Goal: Task Accomplishment & Management: Complete application form

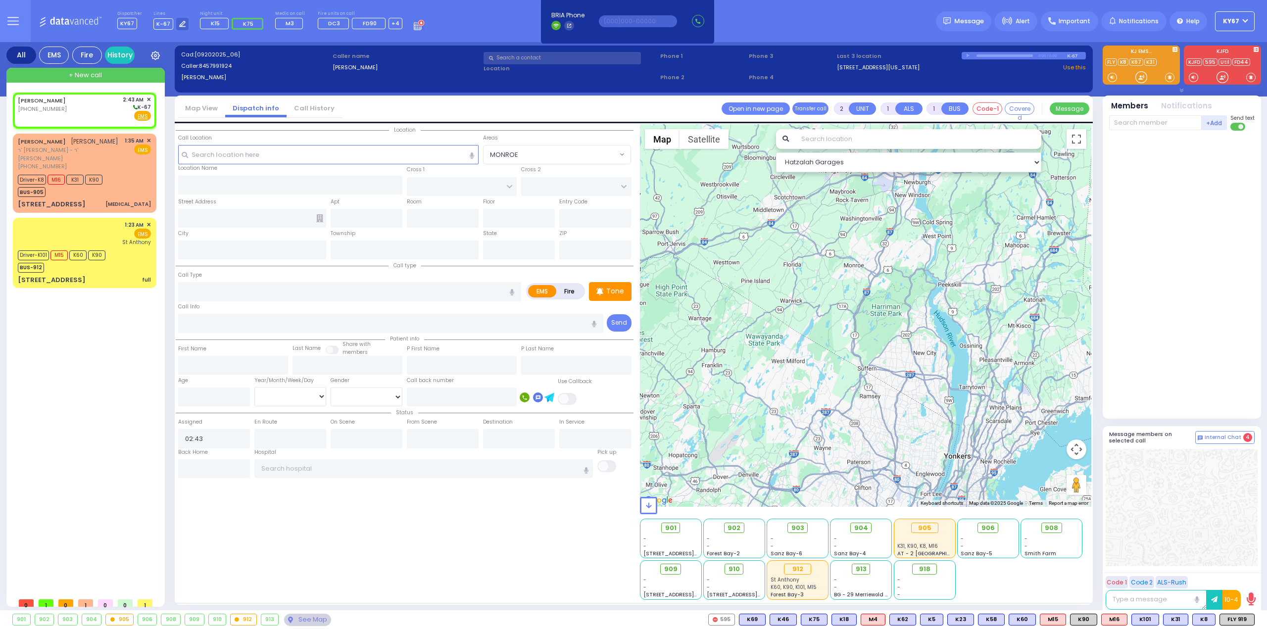
select select
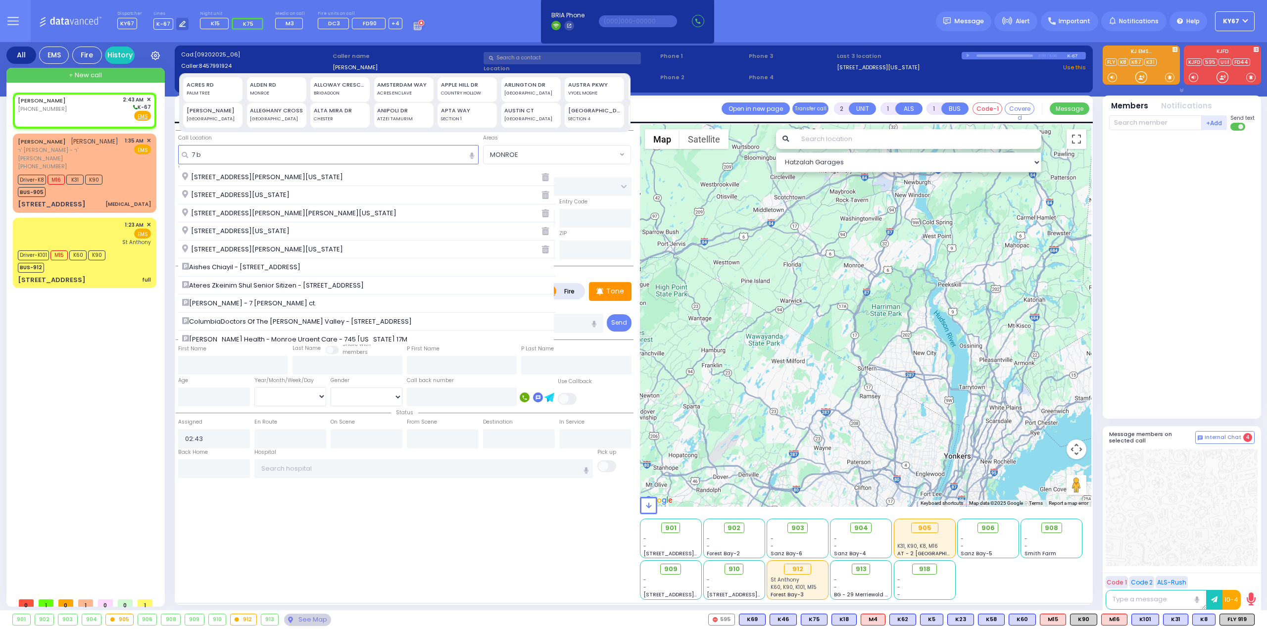
type input "7 be"
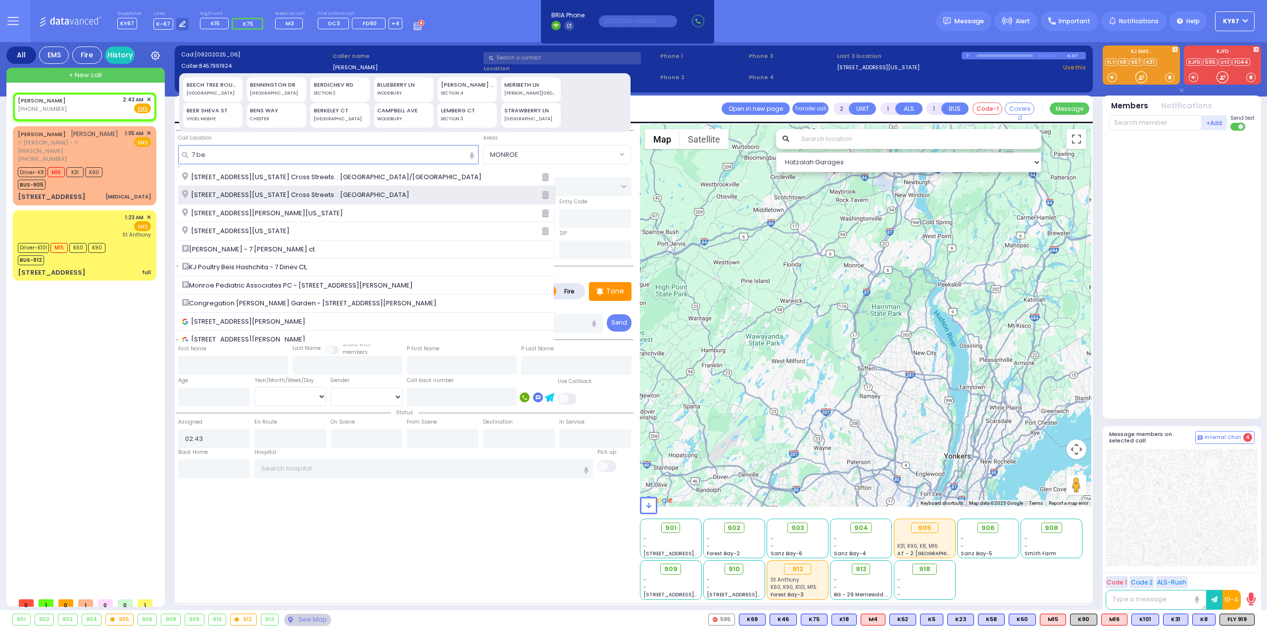
select select
radio input "true"
select select
select select "Hatzalah Garages"
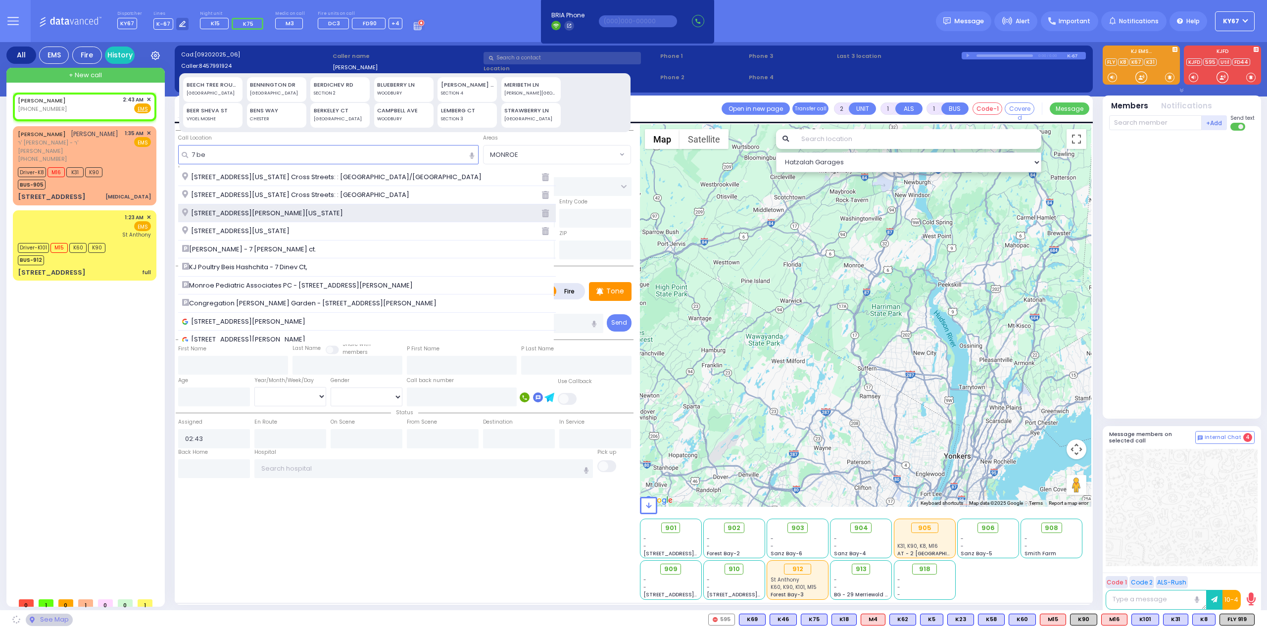
type input "7 be"
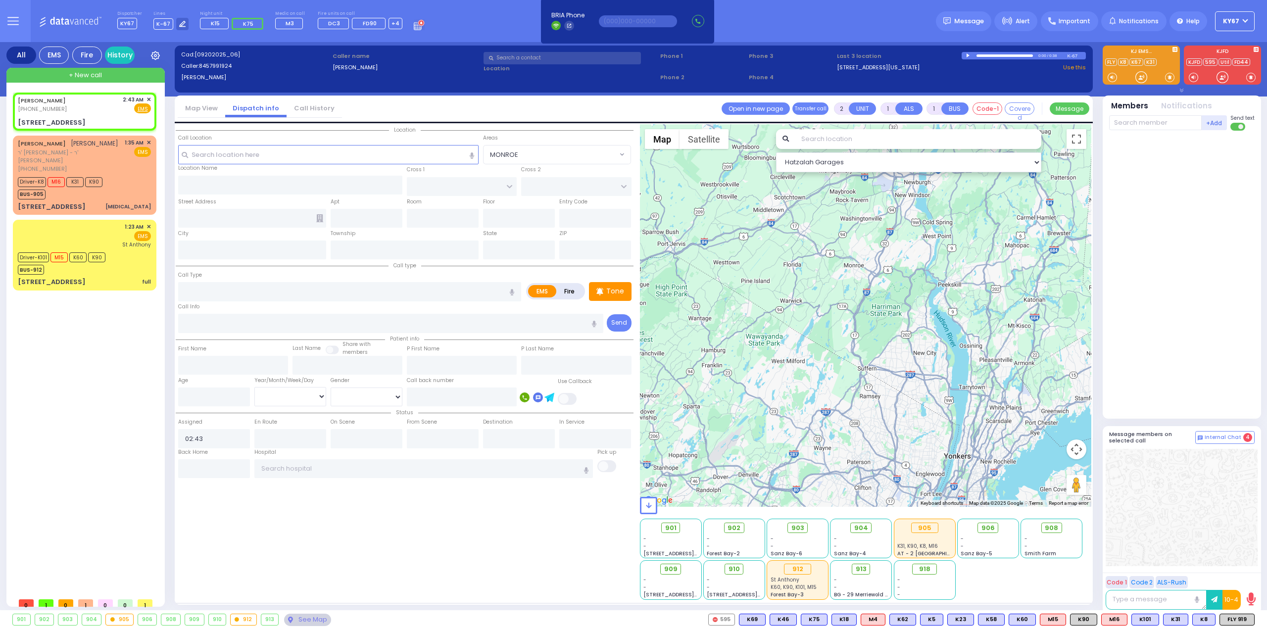
select select
radio input "true"
select select
select select "Hatzalah Garages"
type input "CHUST RD"
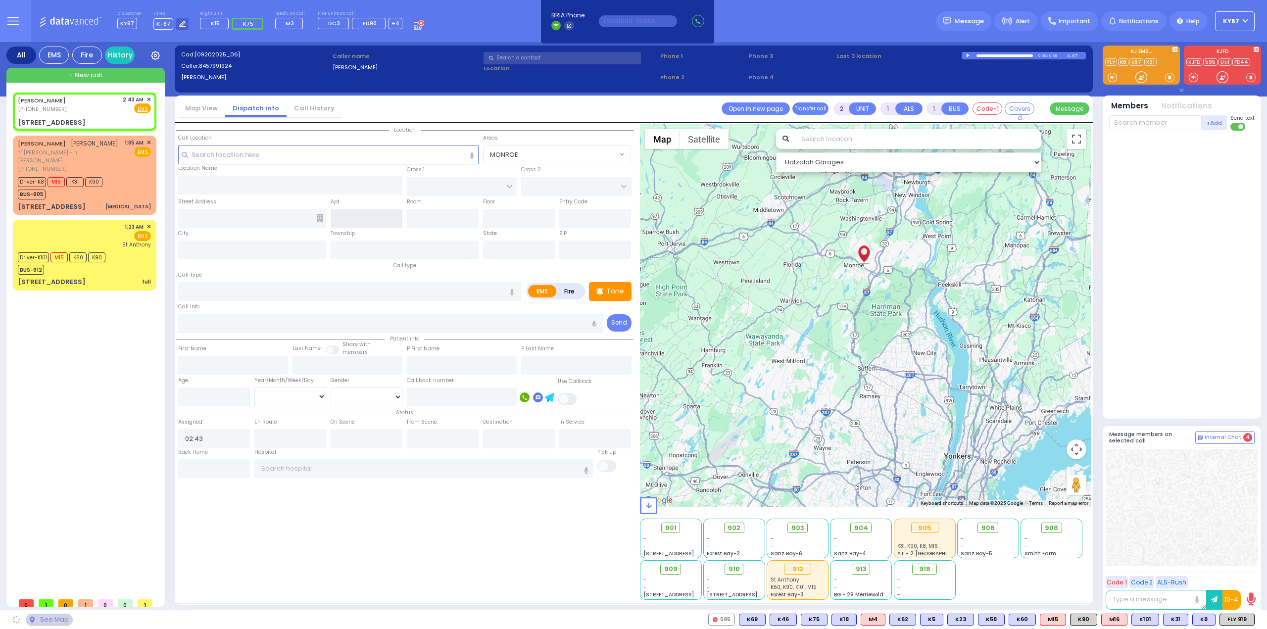
type input "[PERSON_NAME][GEOGRAPHIC_DATA]"
type input "[STREET_ADDRESS]"
type input "[PERSON_NAME]"
type input "[US_STATE]"
type input "10950"
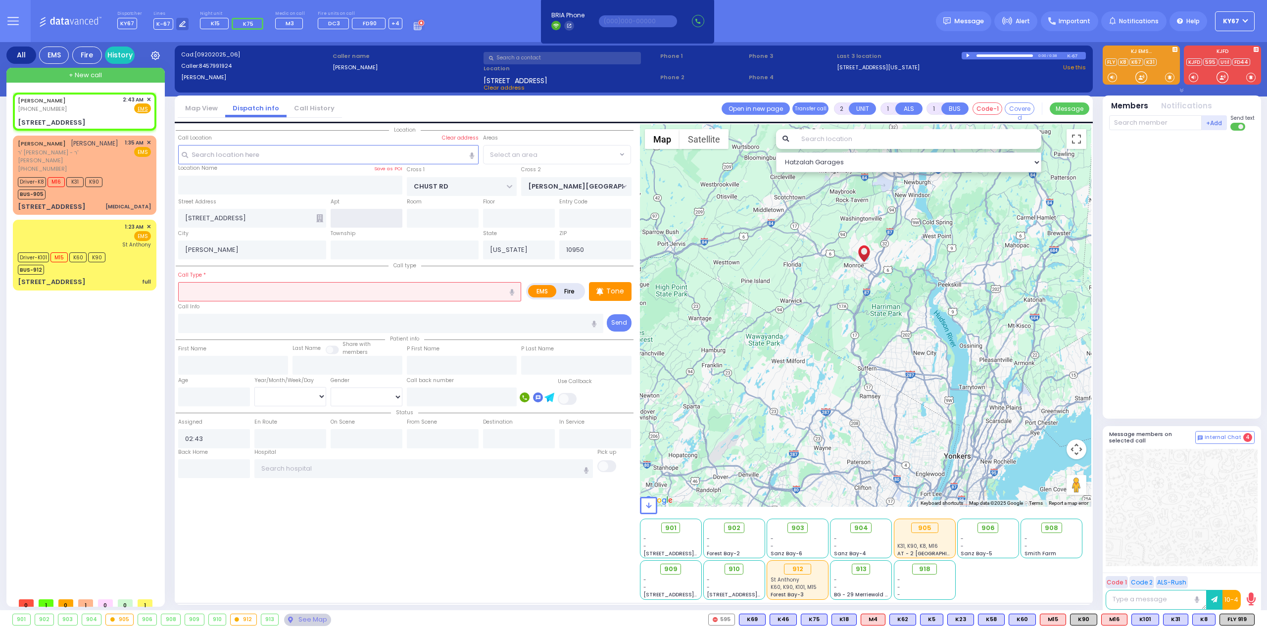
select select "VYOEL MOSHE"
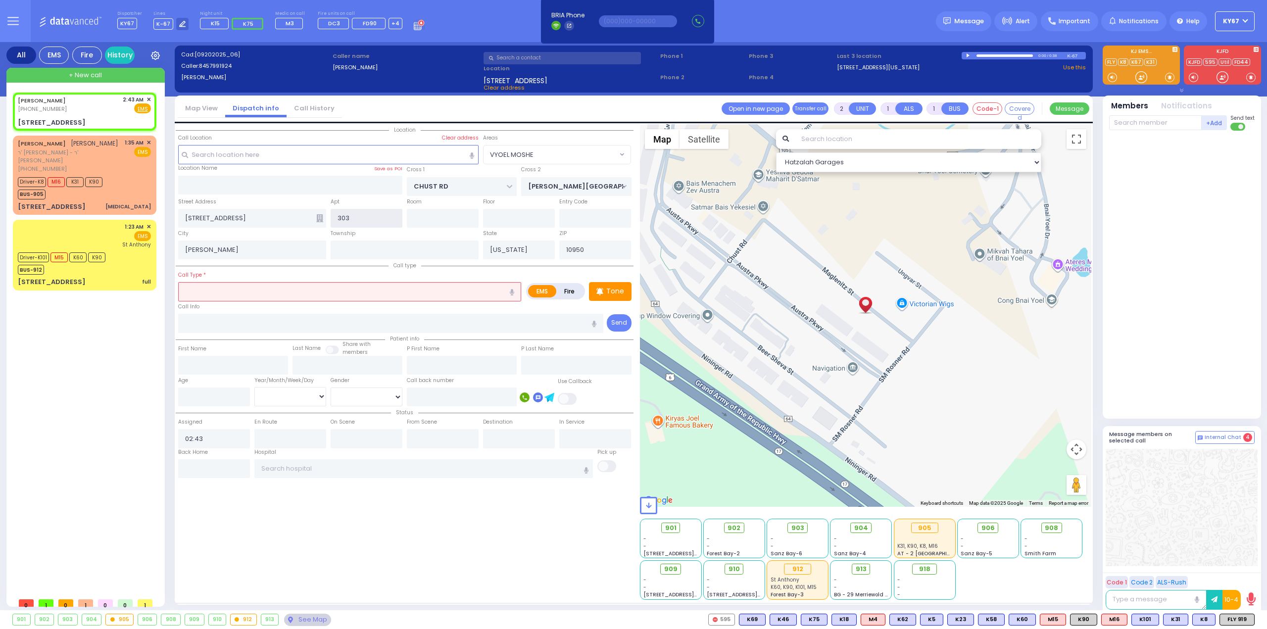
type input "303"
click at [245, 291] on input "text" at bounding box center [349, 291] width 343 height 19
select select
radio input "true"
select select
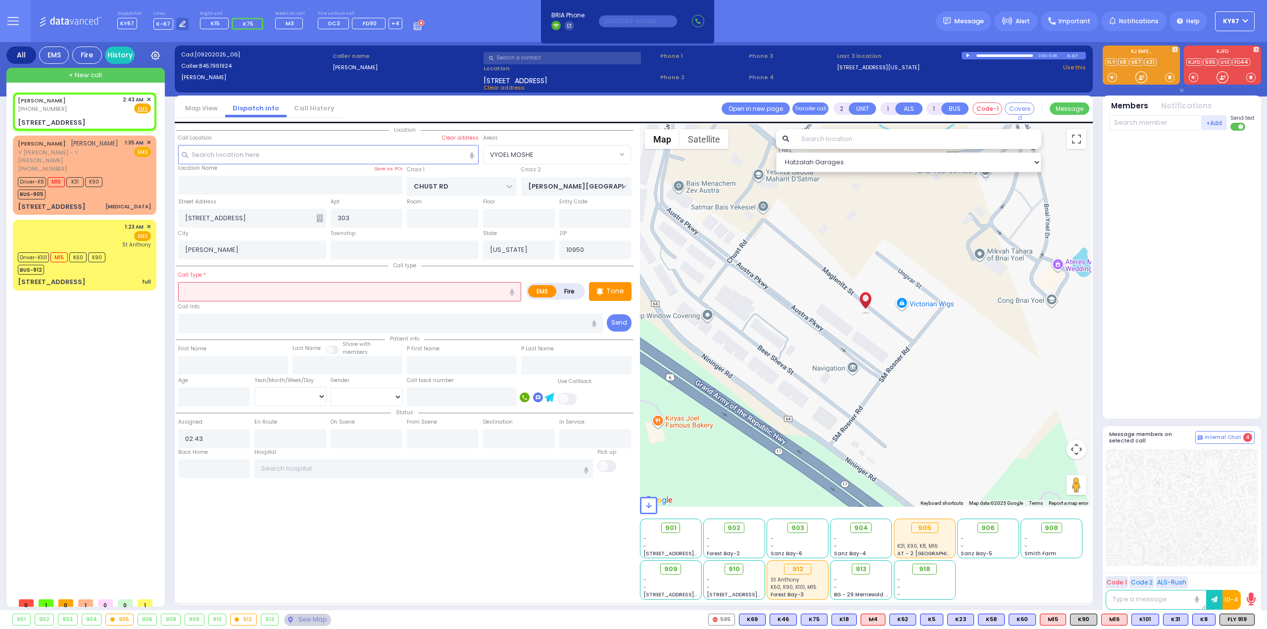
select select "Hatzalah Garages"
select select "VYOEL MOSHE"
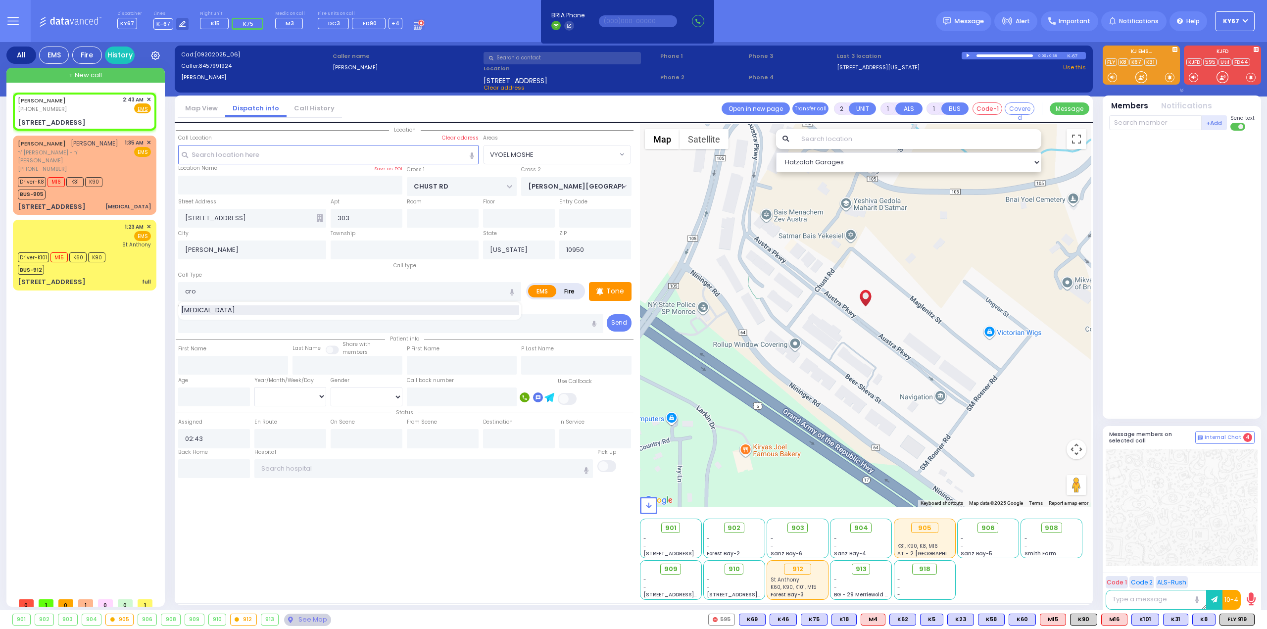
click at [203, 310] on span "[MEDICAL_DATA]" at bounding box center [209, 310] width 57 height 10
type input "[MEDICAL_DATA]"
type input "1"
select select
radio input "true"
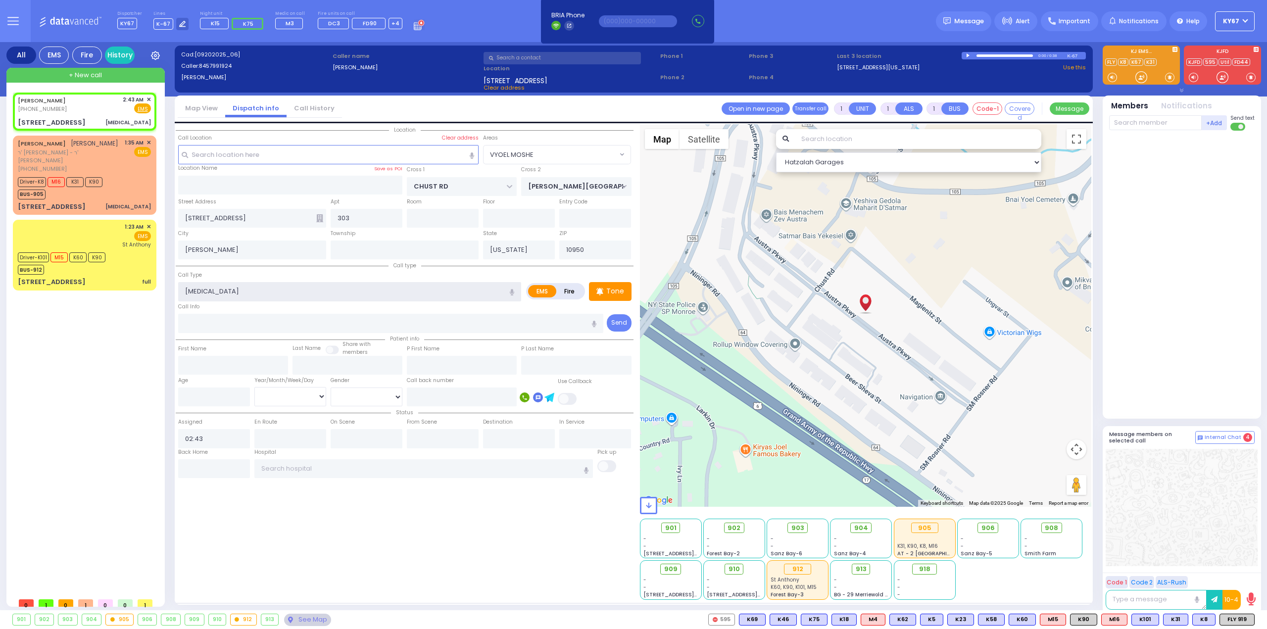
select select
select select "Hatzalah Garages"
select select "VYOEL MOSHE"
click at [1242, 618] on span "K31" at bounding box center [1241, 619] width 24 height 11
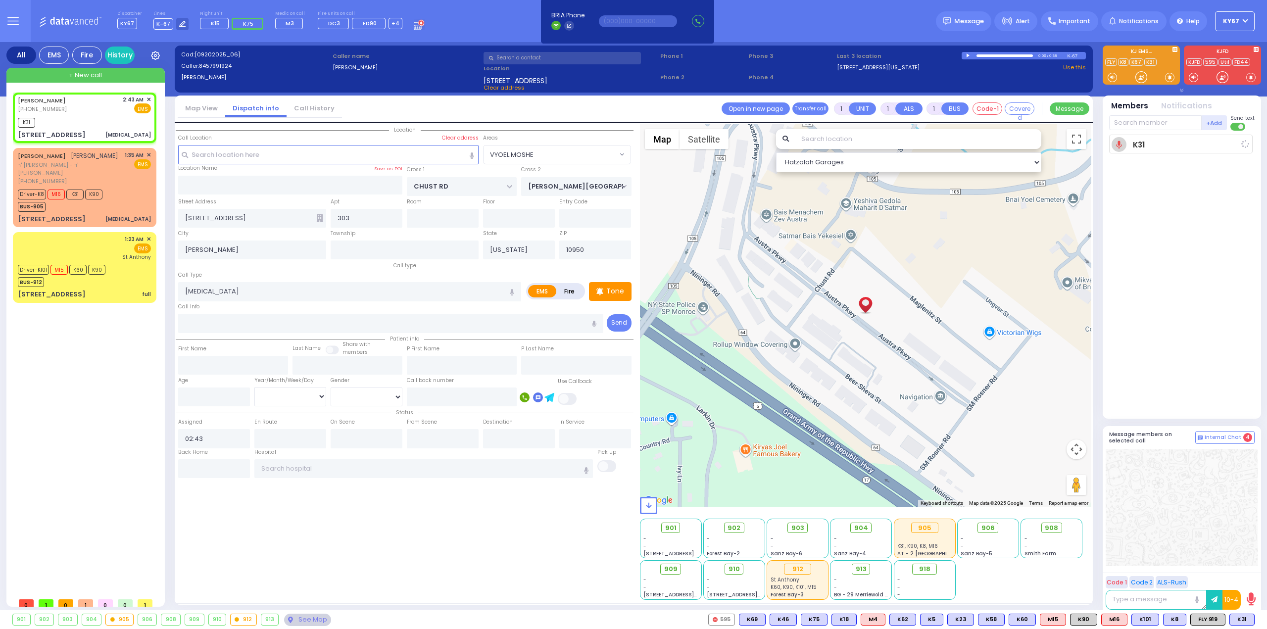
select select
radio input "true"
select select
type input "02:44"
select select "Hatzalah Garages"
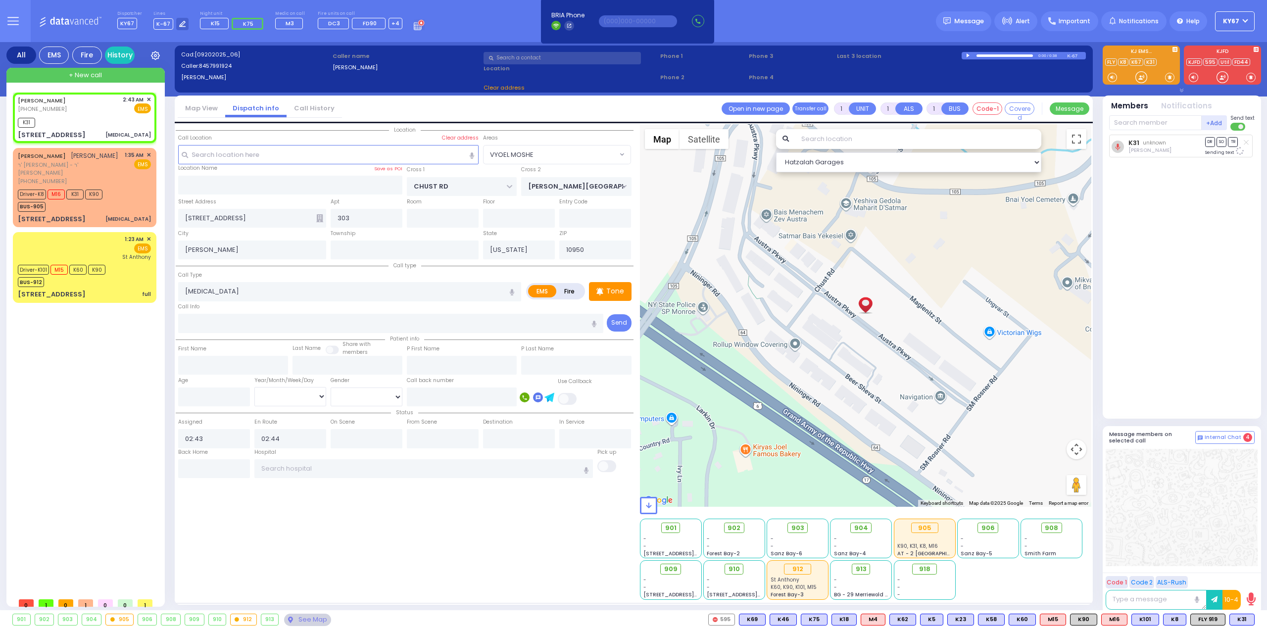
select select "VYOEL MOSHE"
select select
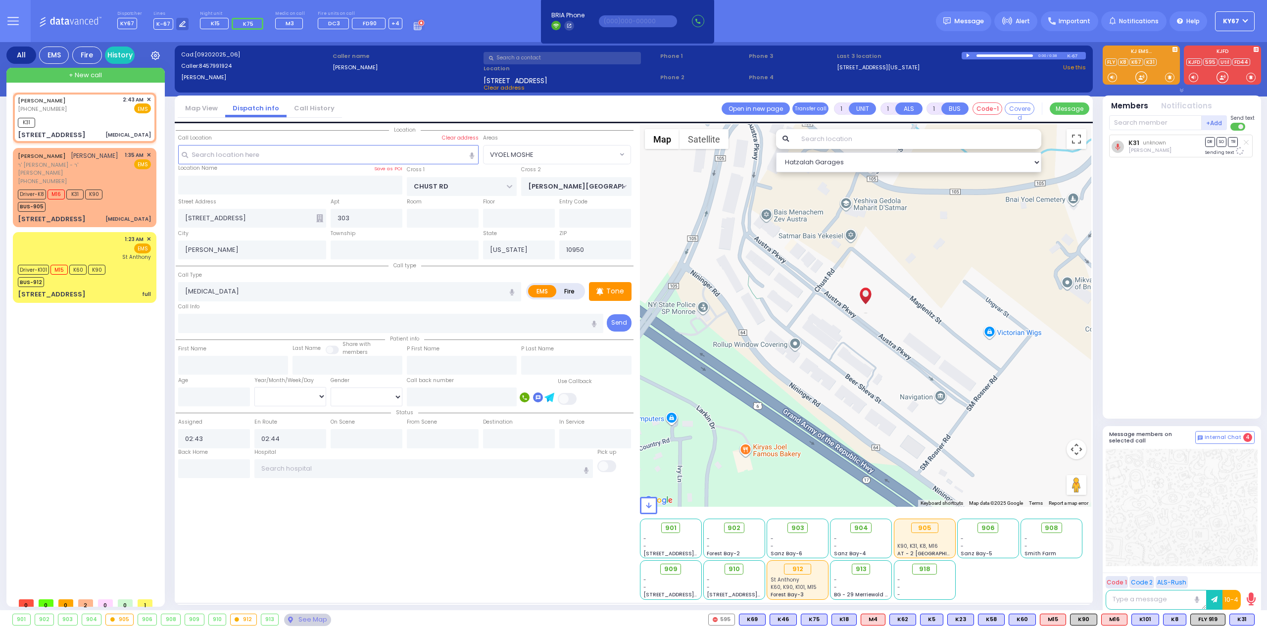
radio input "true"
select select
select select "Hatzalah Garages"
select select "VYOEL MOSHE"
click at [1175, 618] on span "K8" at bounding box center [1174, 619] width 22 height 11
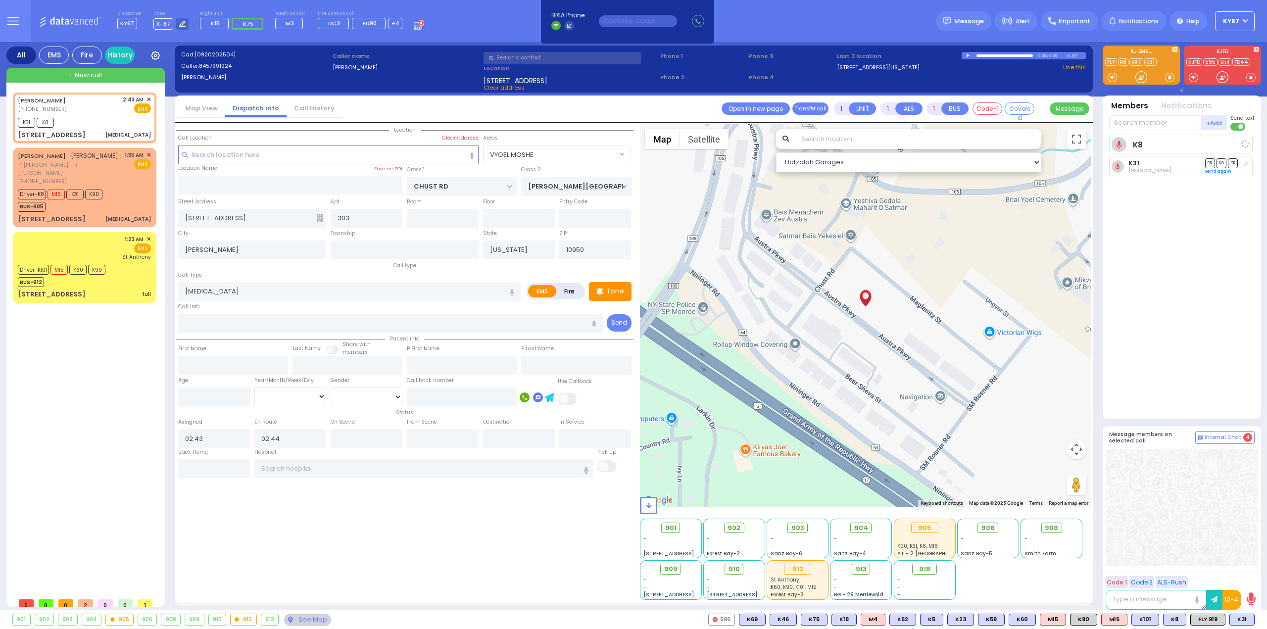
select select
radio input "true"
select select
select select "Hatzalah Garages"
select select "VYOEL MOSHE"
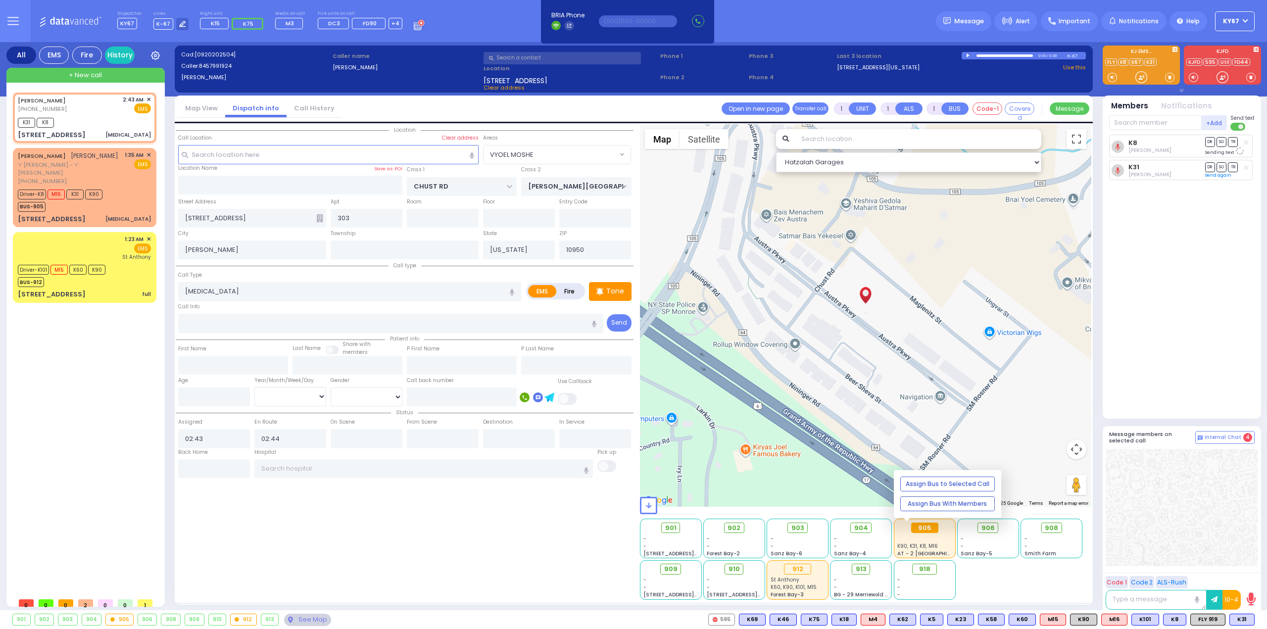
click at [934, 530] on div "905" at bounding box center [924, 527] width 27 height 11
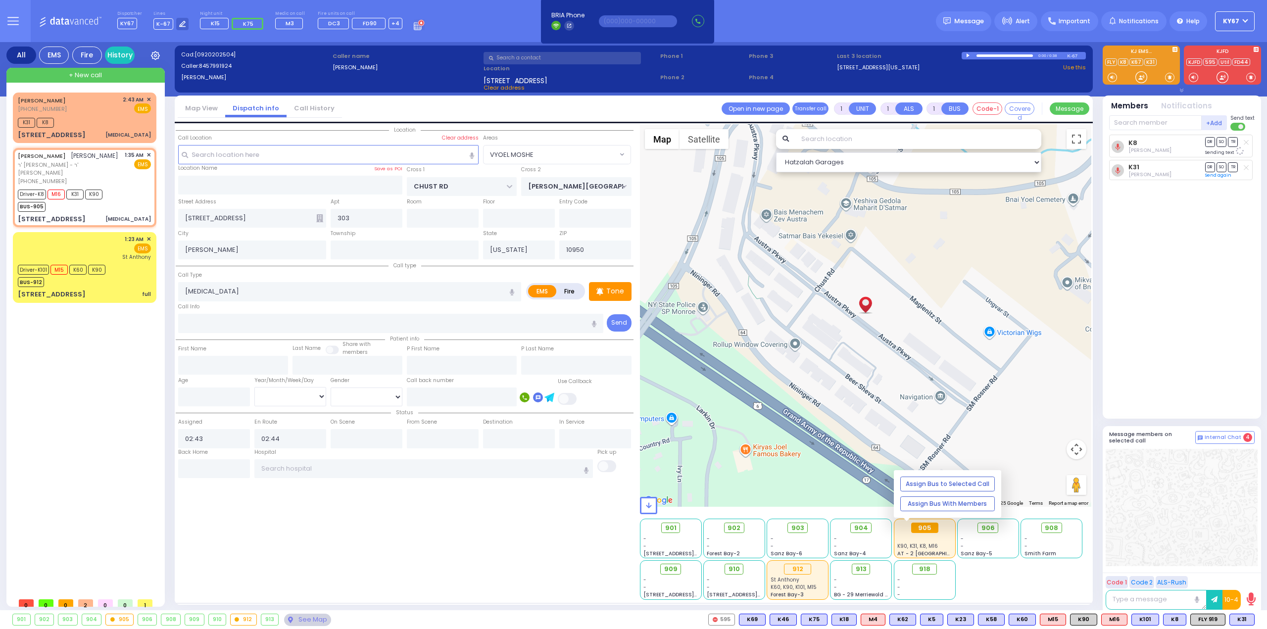
type input "6"
select select
type input "[MEDICAL_DATA]"
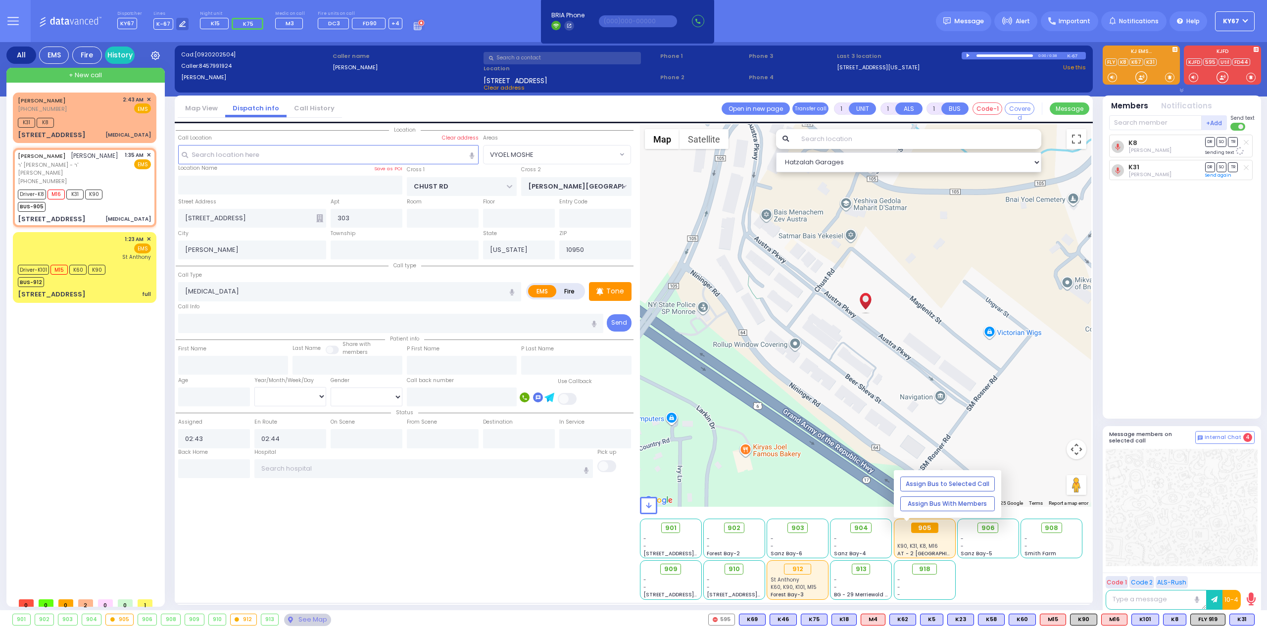
radio input "true"
type input "[PERSON_NAME]"
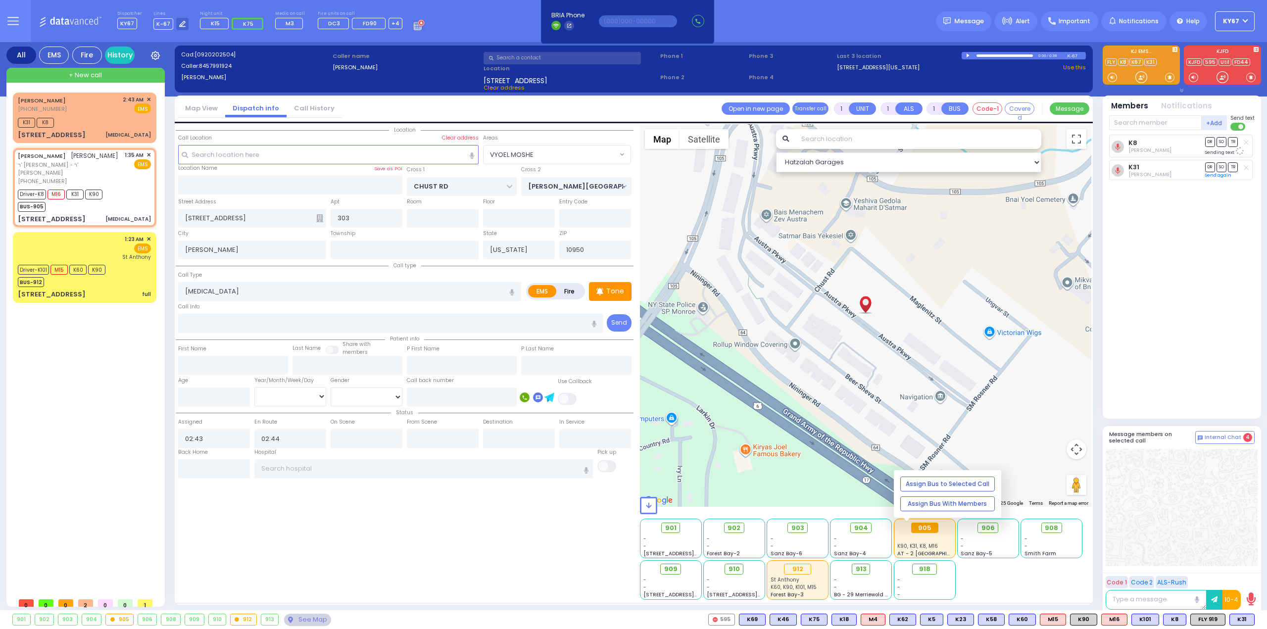
type input "8"
select select "Year"
select select "[DEMOGRAPHIC_DATA]"
type input "01:35"
type input "01:36"
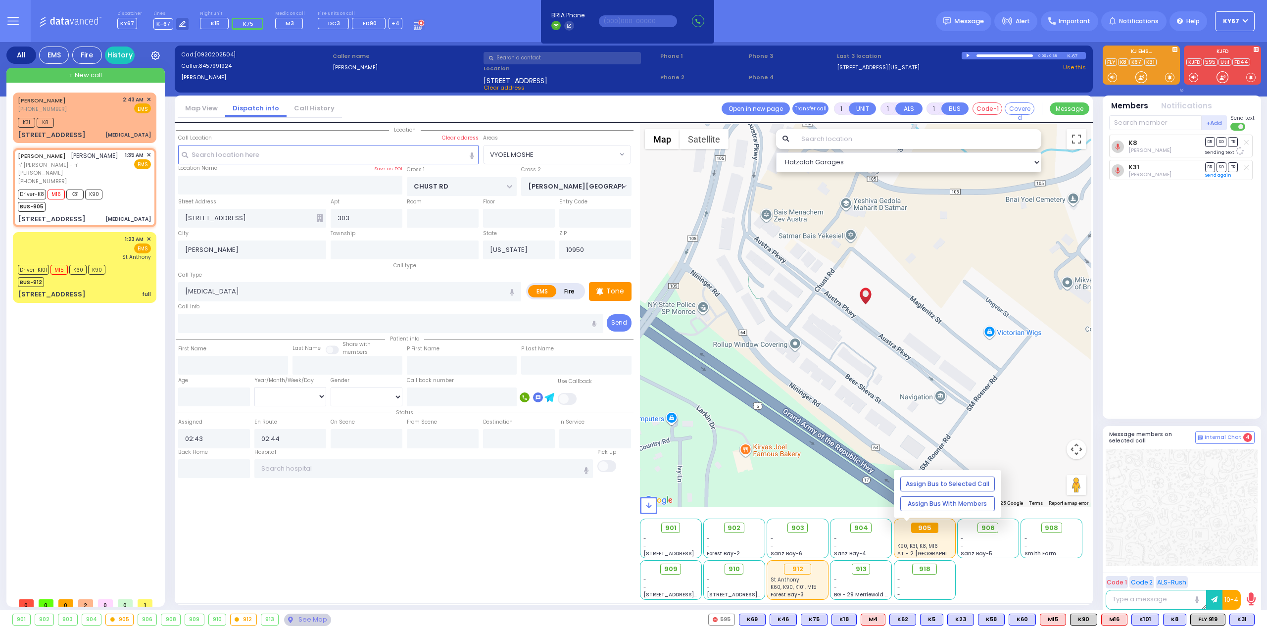
type input "01:40"
type input "01:57"
type input "02:10"
type input "02:25"
type input "[GEOGRAPHIC_DATA] [STREET_ADDRESS]"
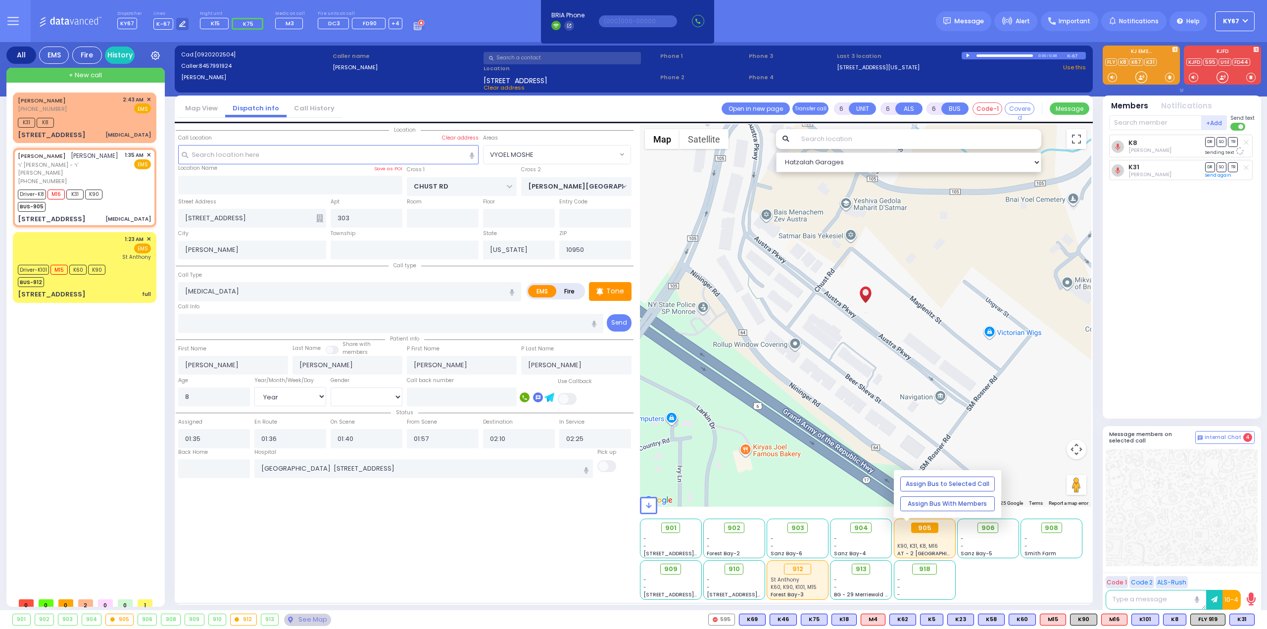
select select "Hatzalah Garages"
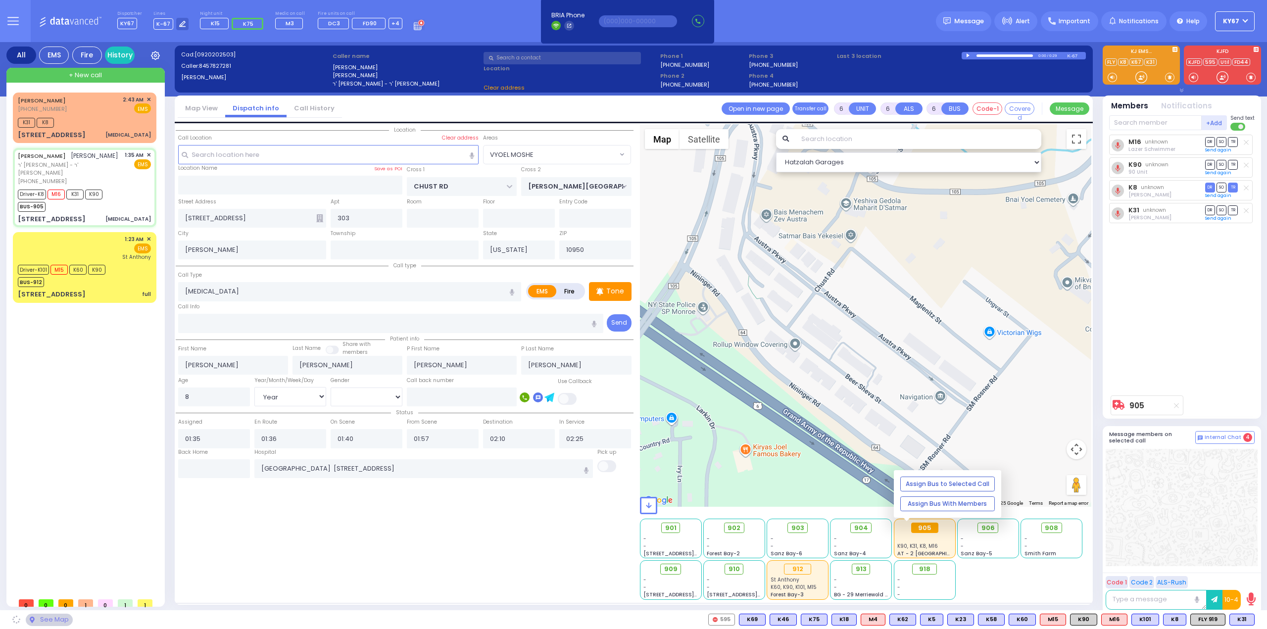
select select
radio input "true"
select select "Year"
select select "[DEMOGRAPHIC_DATA]"
type input "[PERSON_NAME] COURT"
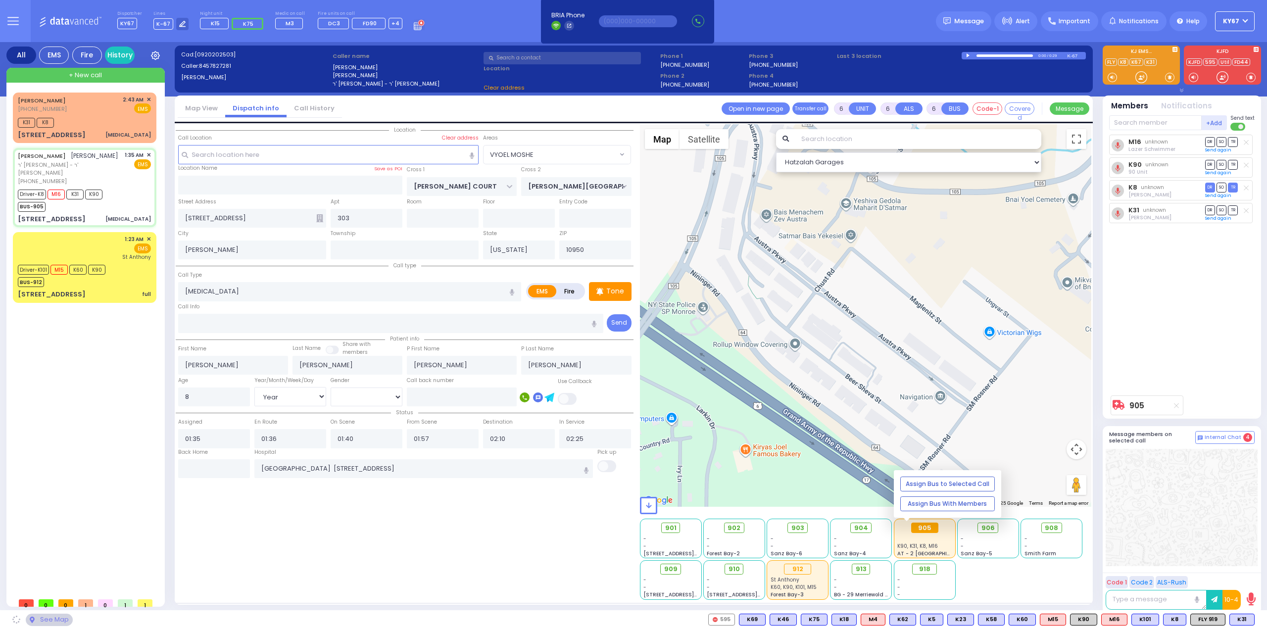
type input "[PERSON_NAME]"
type input "[STREET_ADDRESS]"
type input "Monroe"
select select "[GEOGRAPHIC_DATA]"
select select "Hatzalah Garages"
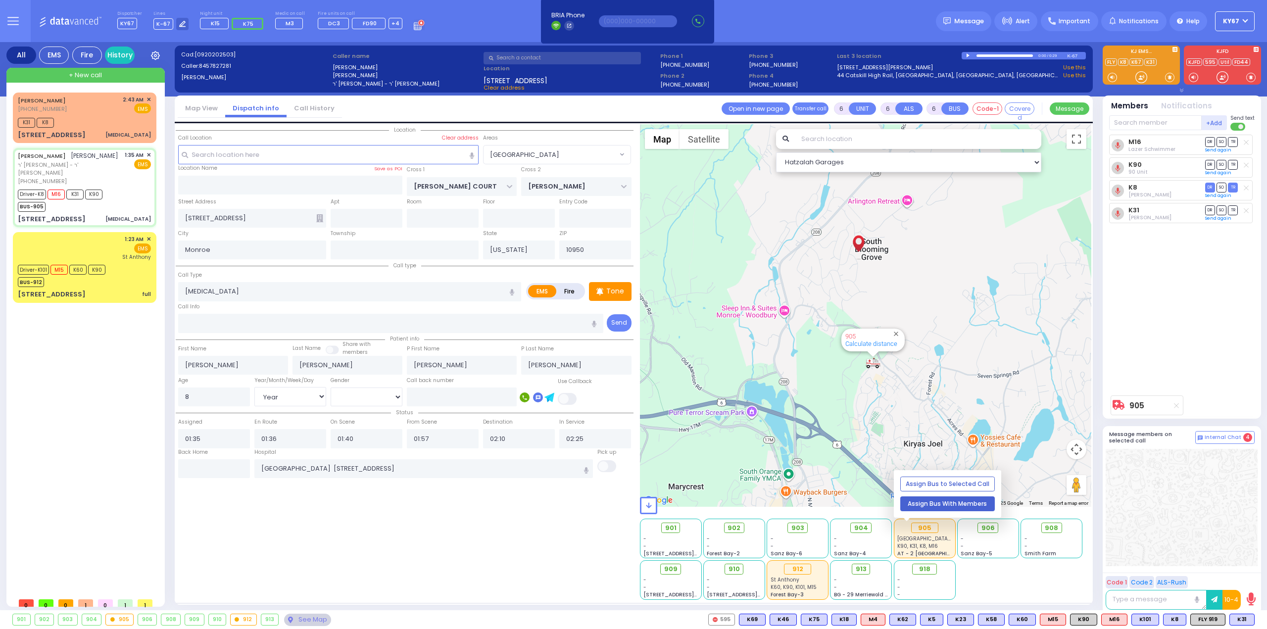
click at [933, 503] on button "Assign Bus With Members" at bounding box center [947, 503] width 94 height 15
select select
radio input "true"
select select "Year"
select select "[DEMOGRAPHIC_DATA]"
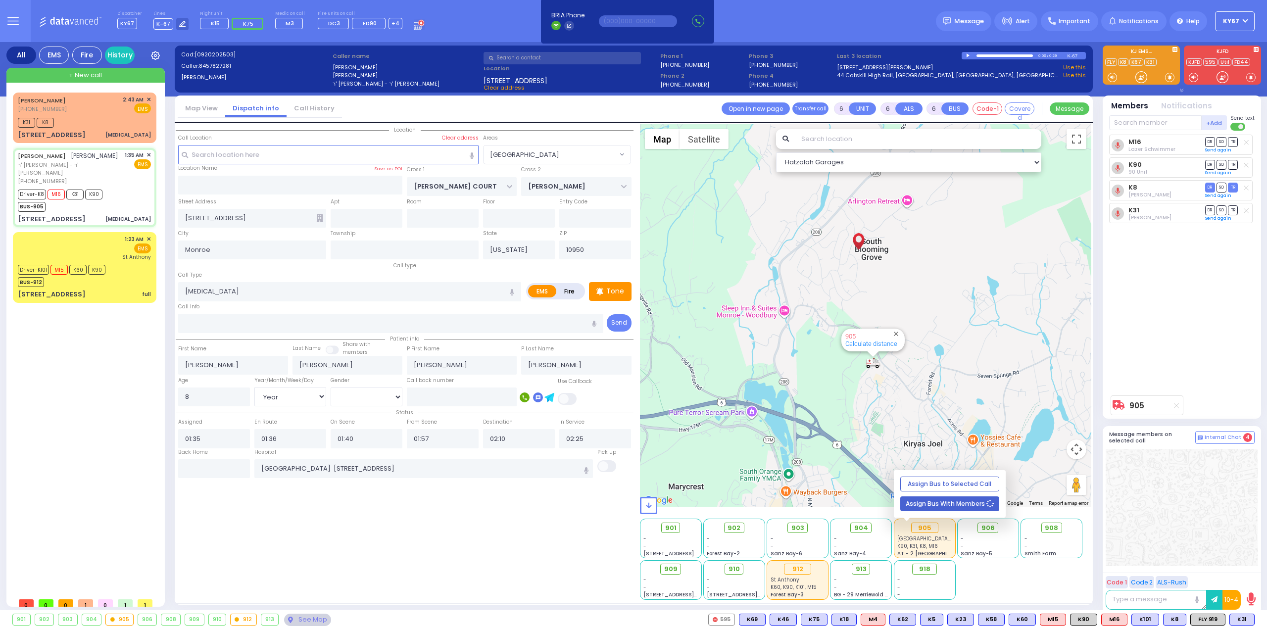
select select "Hatzalah Garages"
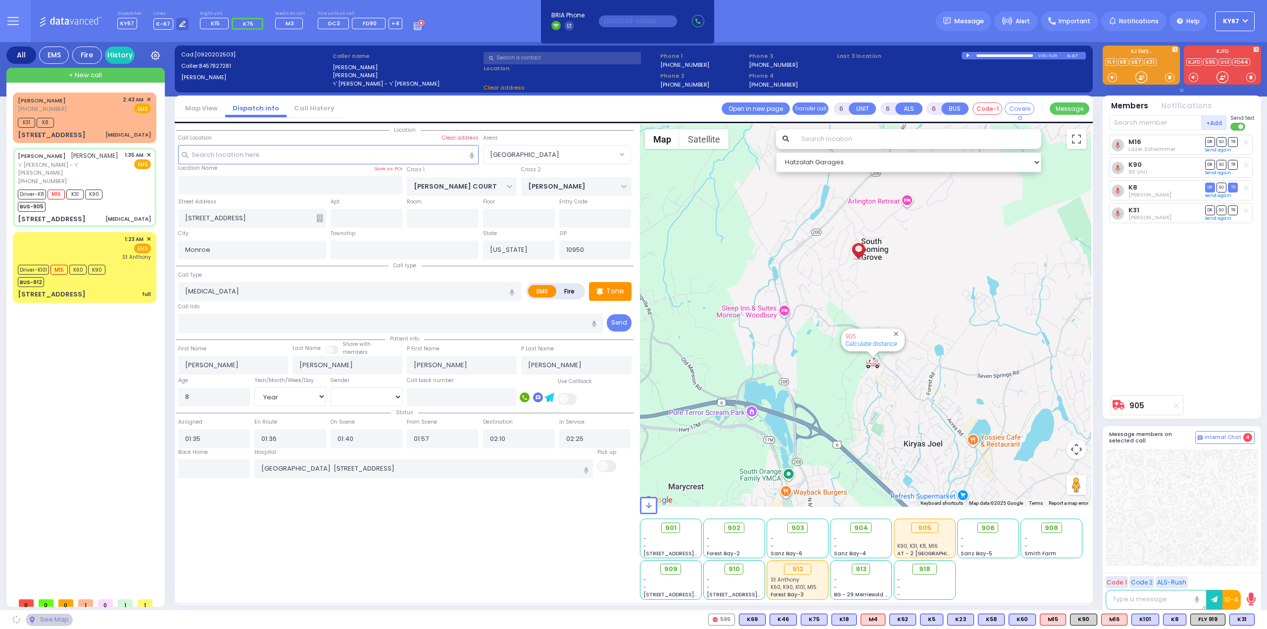
select select "[GEOGRAPHIC_DATA]"
select select
radio input "true"
select select "Year"
select select "[DEMOGRAPHIC_DATA]"
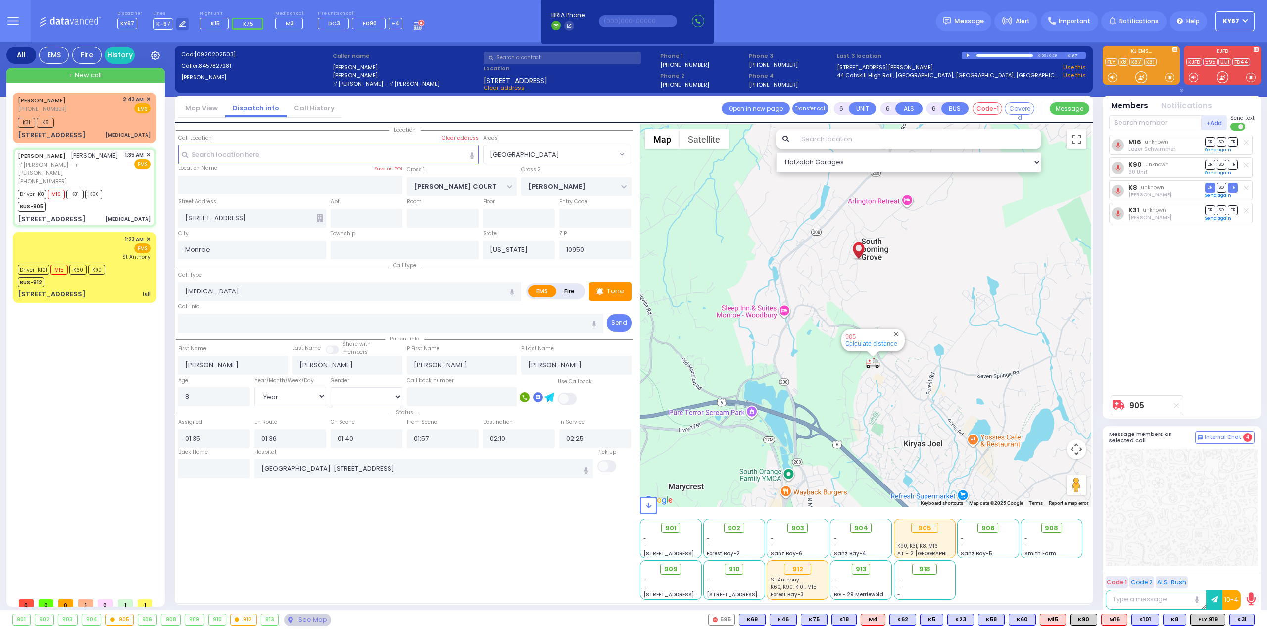
select select "[GEOGRAPHIC_DATA]"
select select "Hatzalah Garages"
click at [102, 287] on div "BUS-912" at bounding box center [62, 281] width 88 height 12
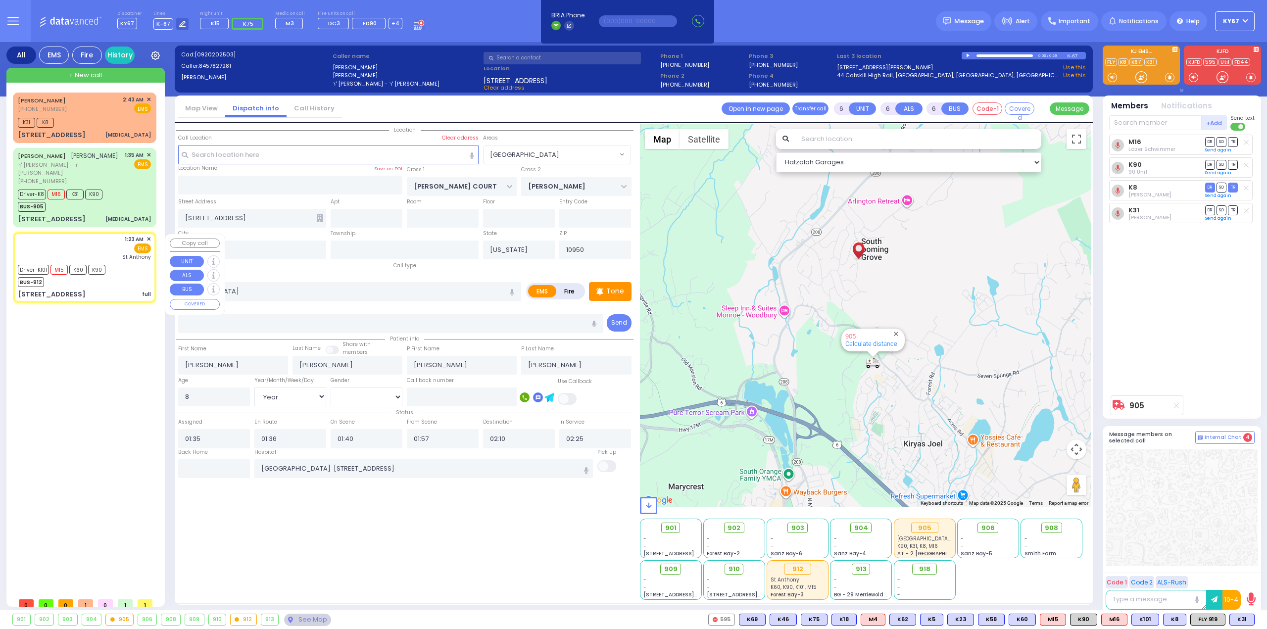
select select
type input "full"
radio input "true"
type input "Mordechia"
type input "Margeratin"
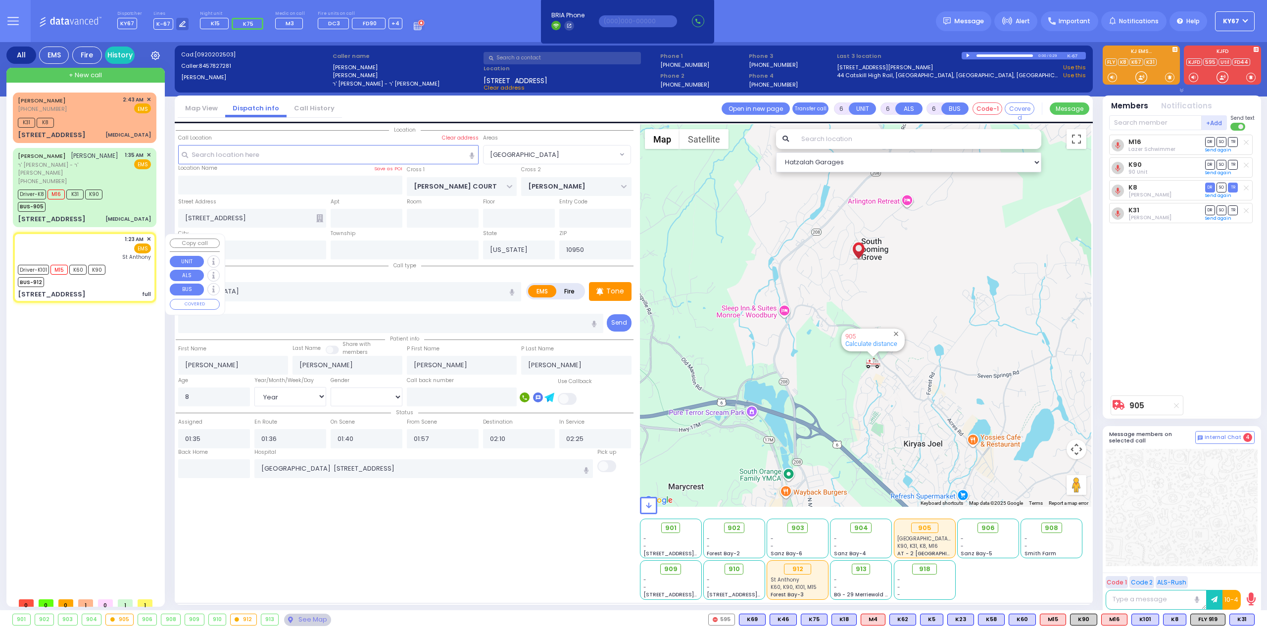
type input "31"
select select "Year"
select select "[DEMOGRAPHIC_DATA]"
type input "01:23"
type input "01:25"
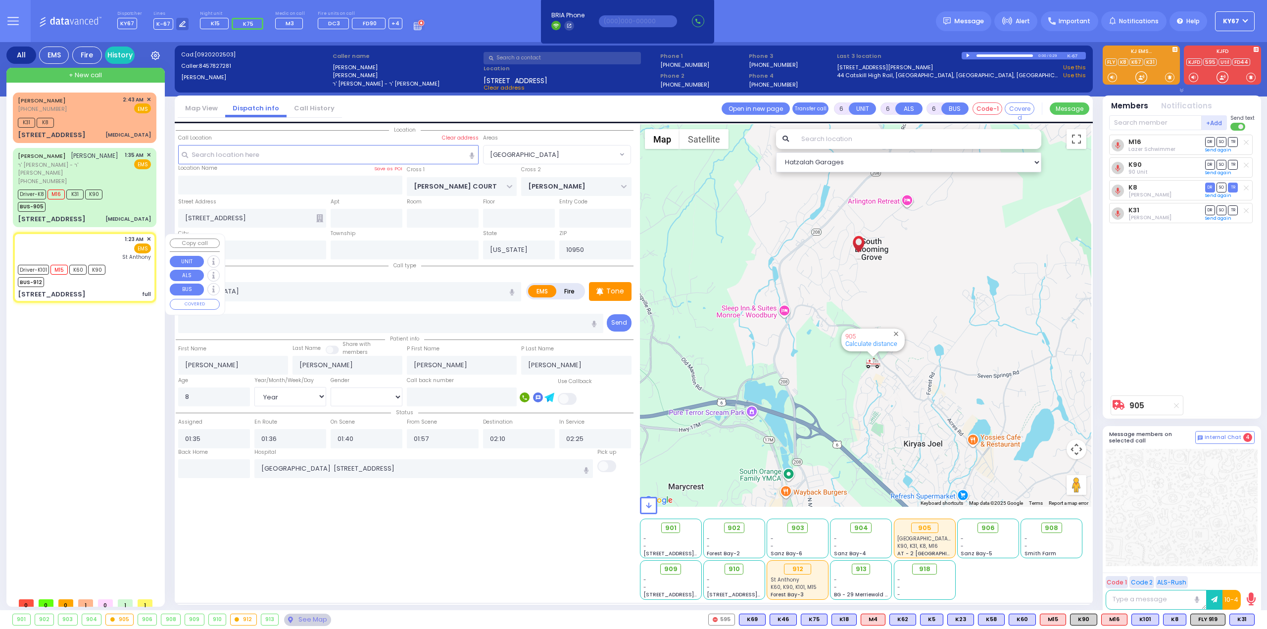
type input "01:27"
type input "01:37"
type input "01:56"
type input "02:37"
type input "[GEOGRAPHIC_DATA]"
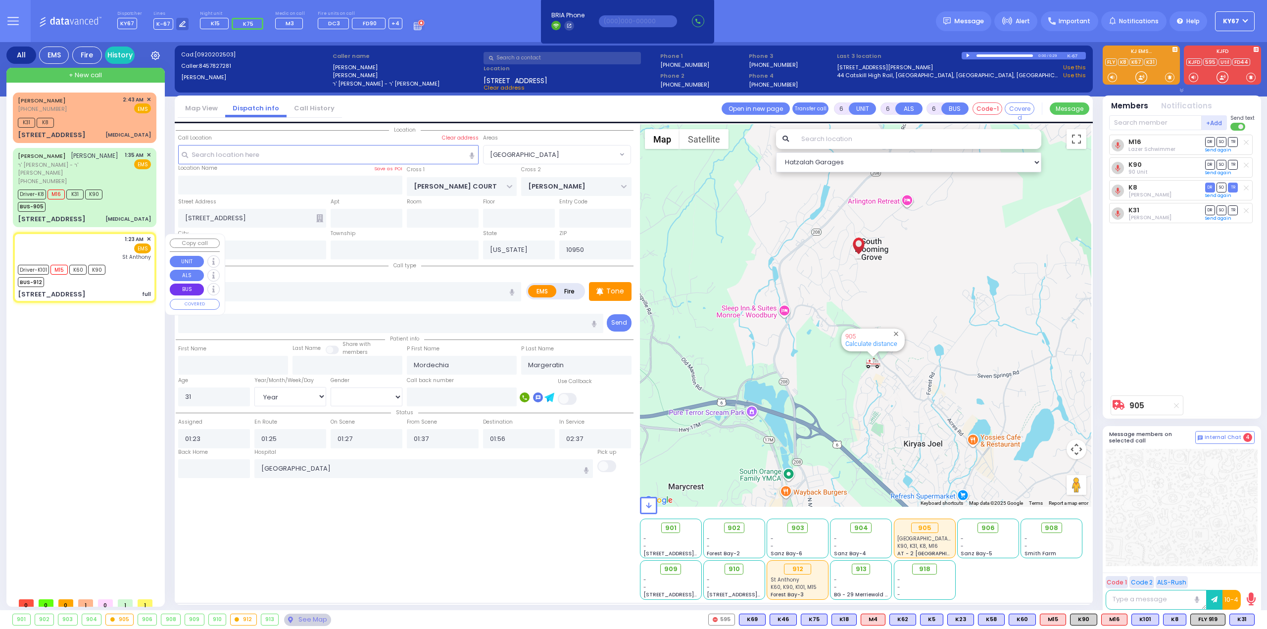
select select "Hatzalah Garages"
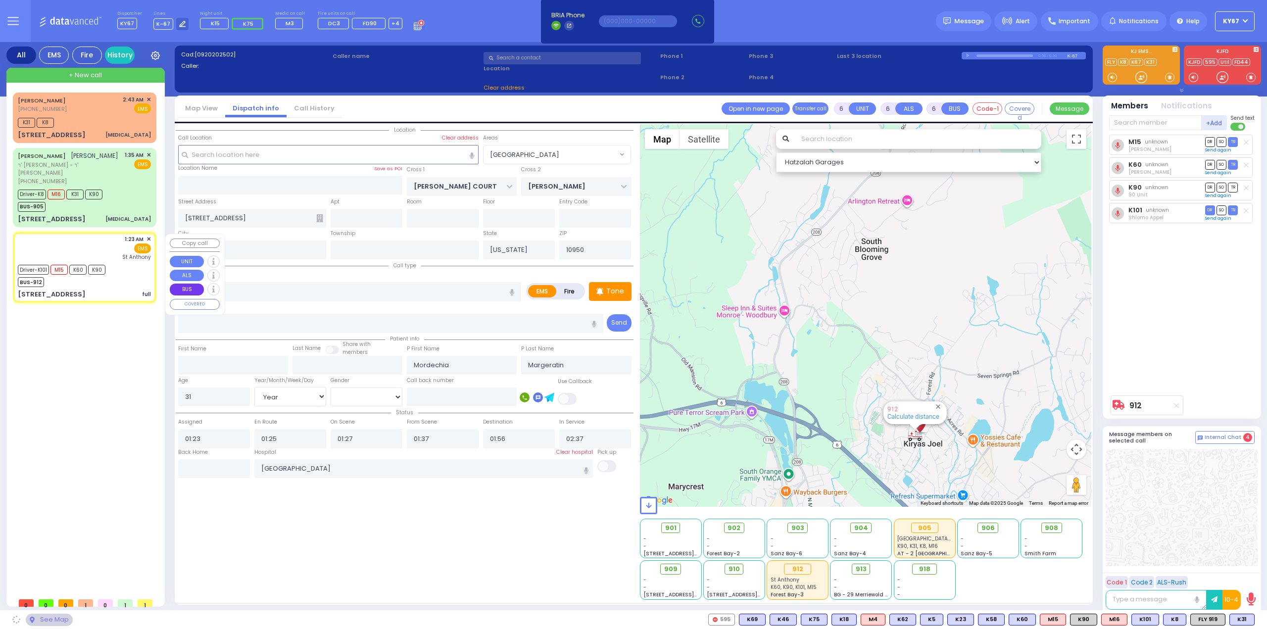
type input "SCHUNNEMUNK RD"
type input "GORLITZ COURT"
type input "[STREET_ADDRESS]"
select select "[GEOGRAPHIC_DATA]"
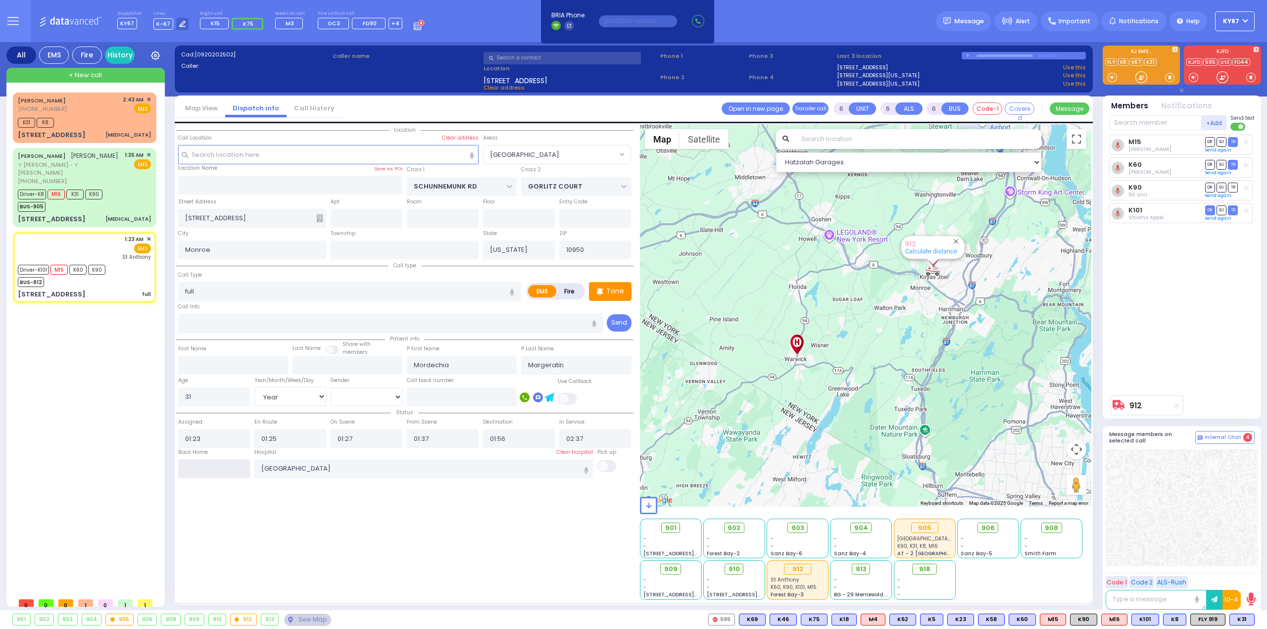
click at [208, 474] on input "text" at bounding box center [214, 468] width 72 height 19
click at [208, 473] on input "text" at bounding box center [214, 468] width 72 height 19
type input "02:45"
select select
radio input "true"
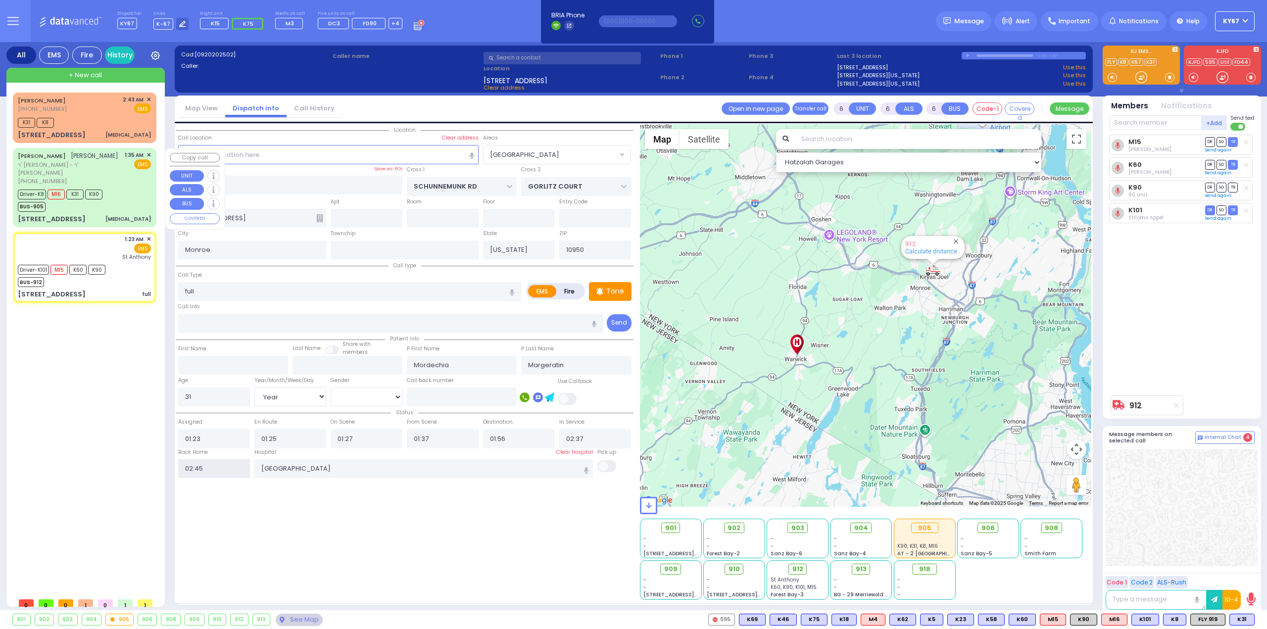
select select
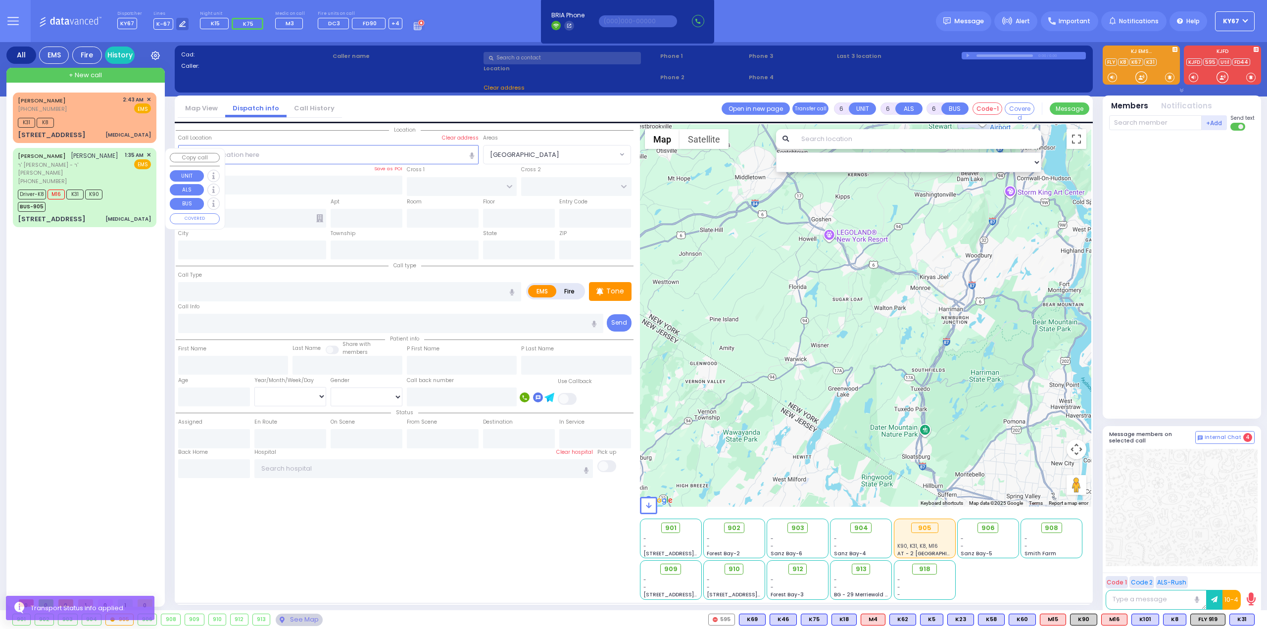
click at [126, 207] on div "Driver-K8 M16 K31 K90 BUS-905" at bounding box center [84, 199] width 133 height 25
select select
type input "[MEDICAL_DATA]"
radio input "true"
type input "[PERSON_NAME]"
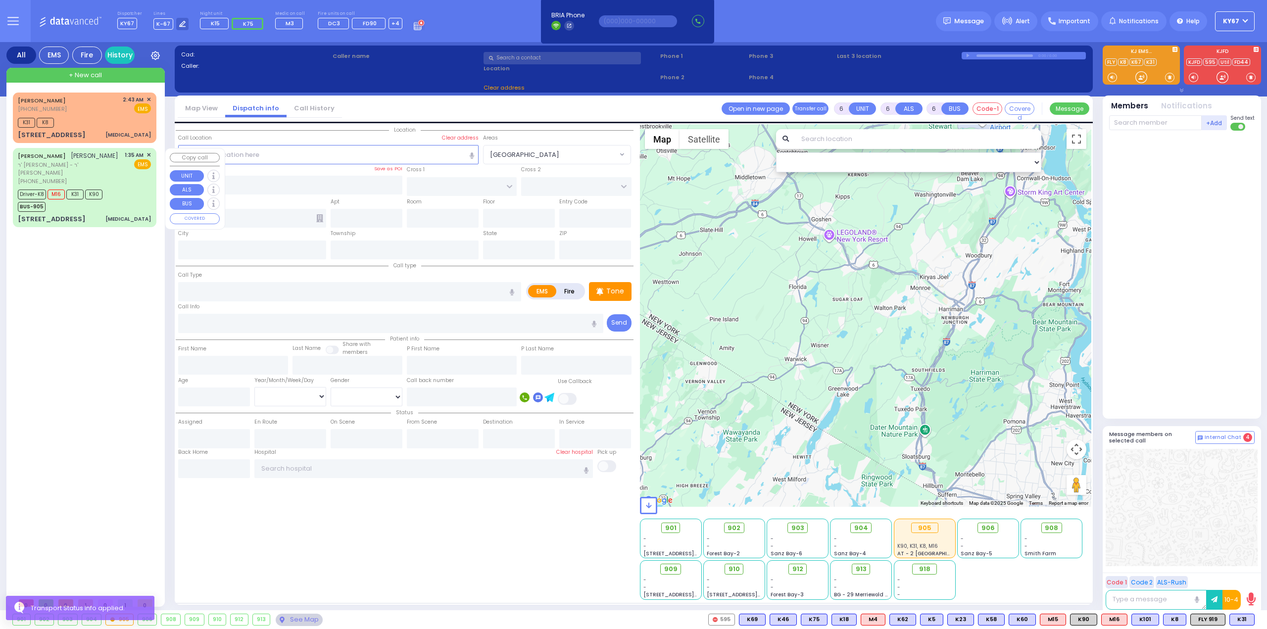
type input "[PERSON_NAME]"
type input "8"
select select "Year"
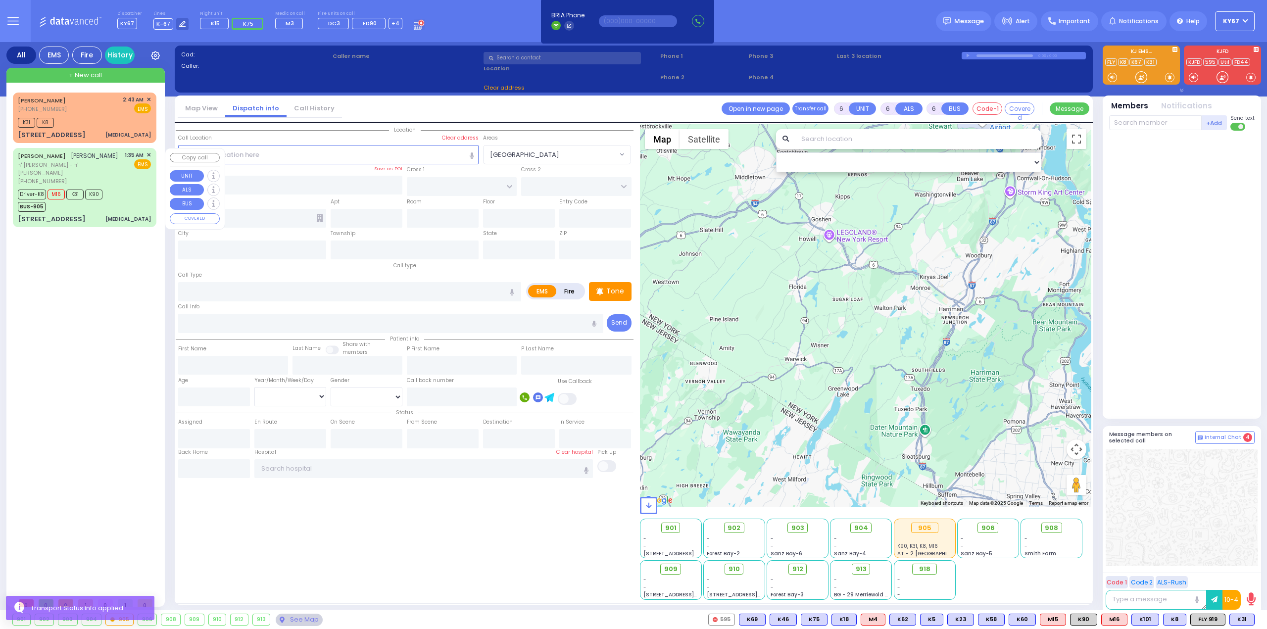
select select "[DEMOGRAPHIC_DATA]"
type input "01:35"
type input "01:36"
type input "01:40"
type input "01:57"
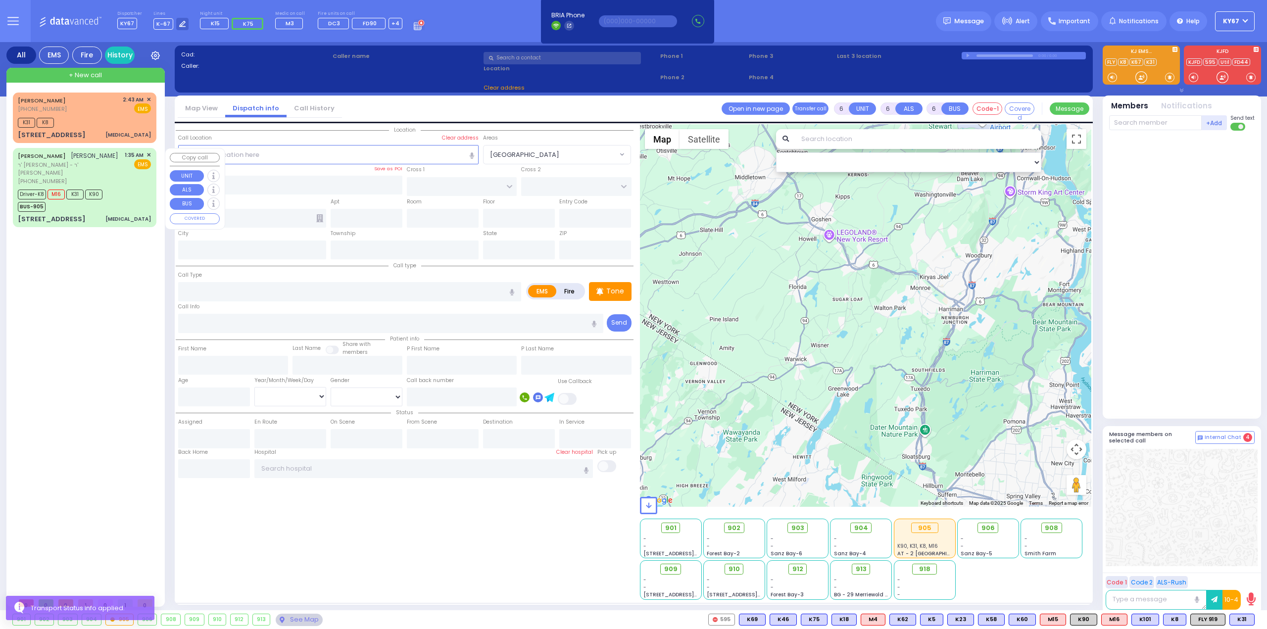
type input "02:10"
type input "02:25"
type input "[GEOGRAPHIC_DATA] [STREET_ADDRESS]"
select select "Hatzalah Garages"
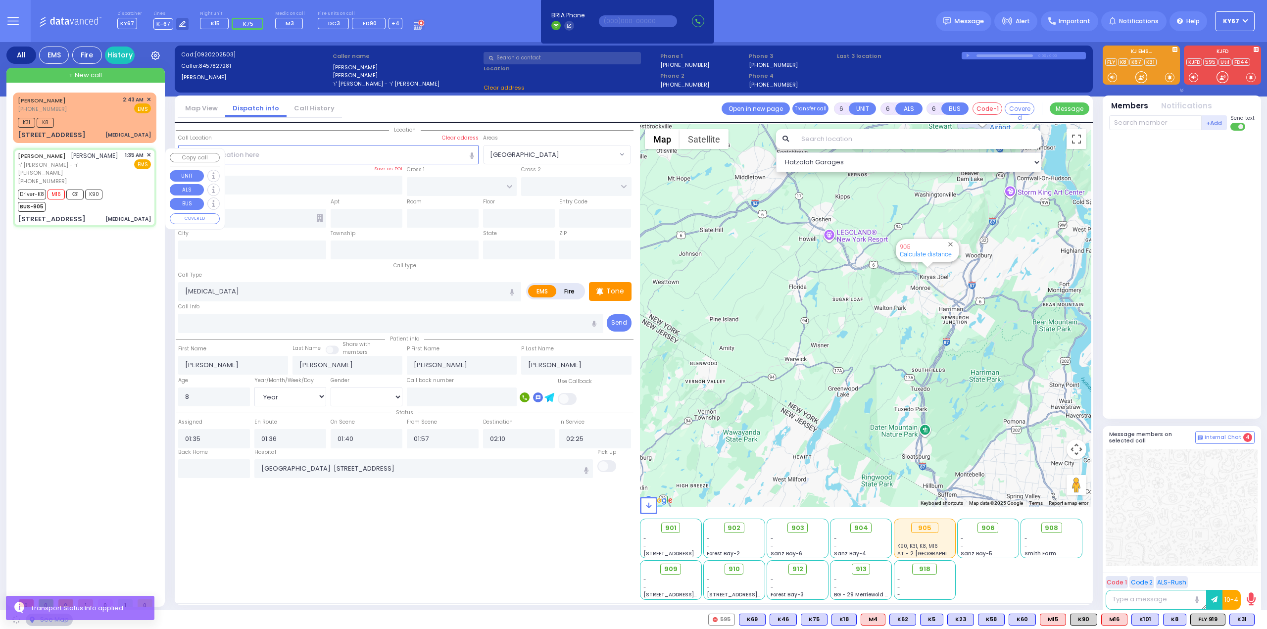
type input "[PERSON_NAME] COURT"
type input "[PERSON_NAME]"
type input "[STREET_ADDRESS]"
type input "Monroe"
type input "[US_STATE]"
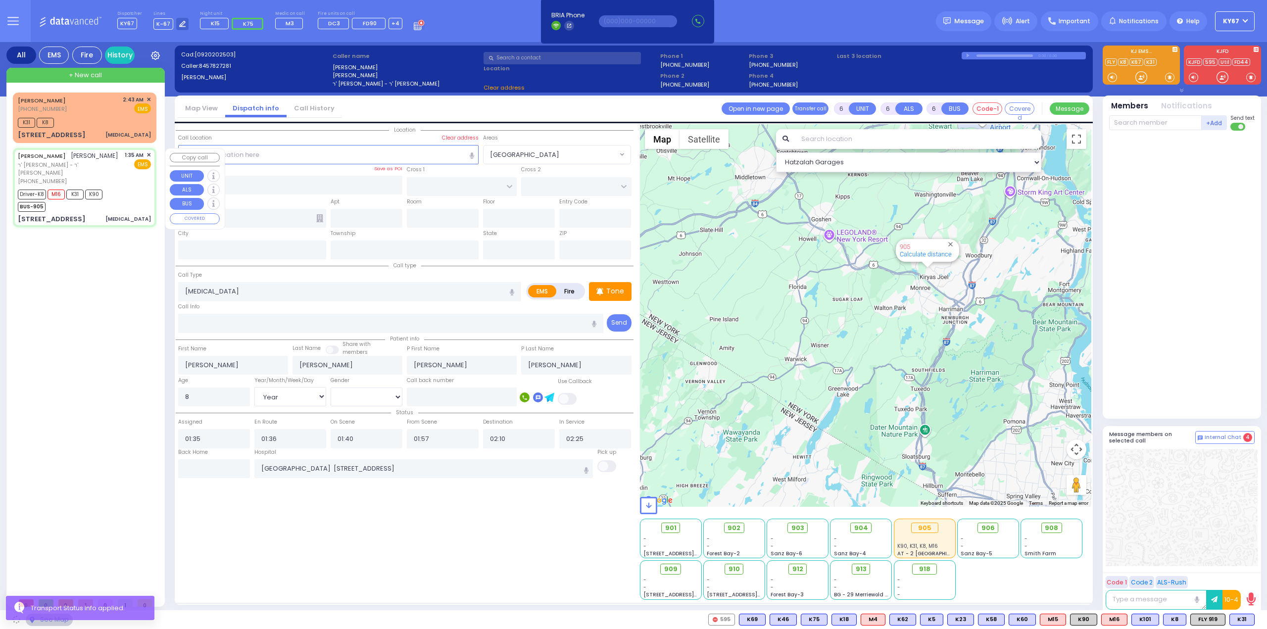
type input "10950"
select select "[GEOGRAPHIC_DATA]"
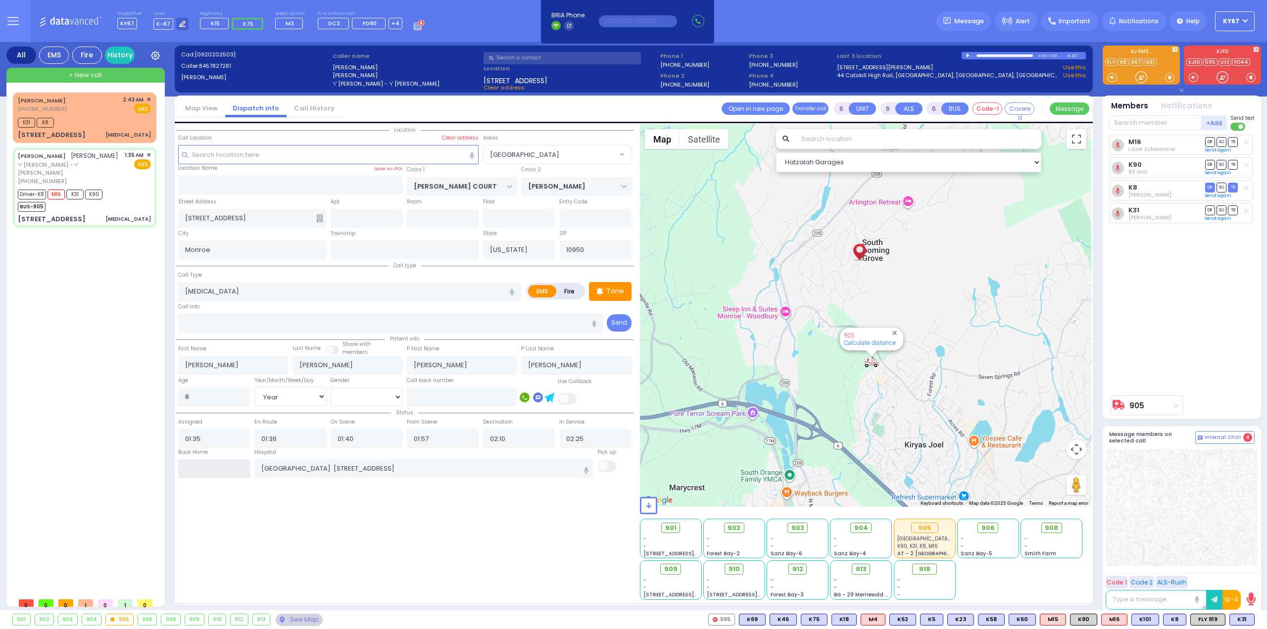
click at [227, 472] on input "text" at bounding box center [214, 468] width 72 height 19
type input "02:45"
select select
radio input "true"
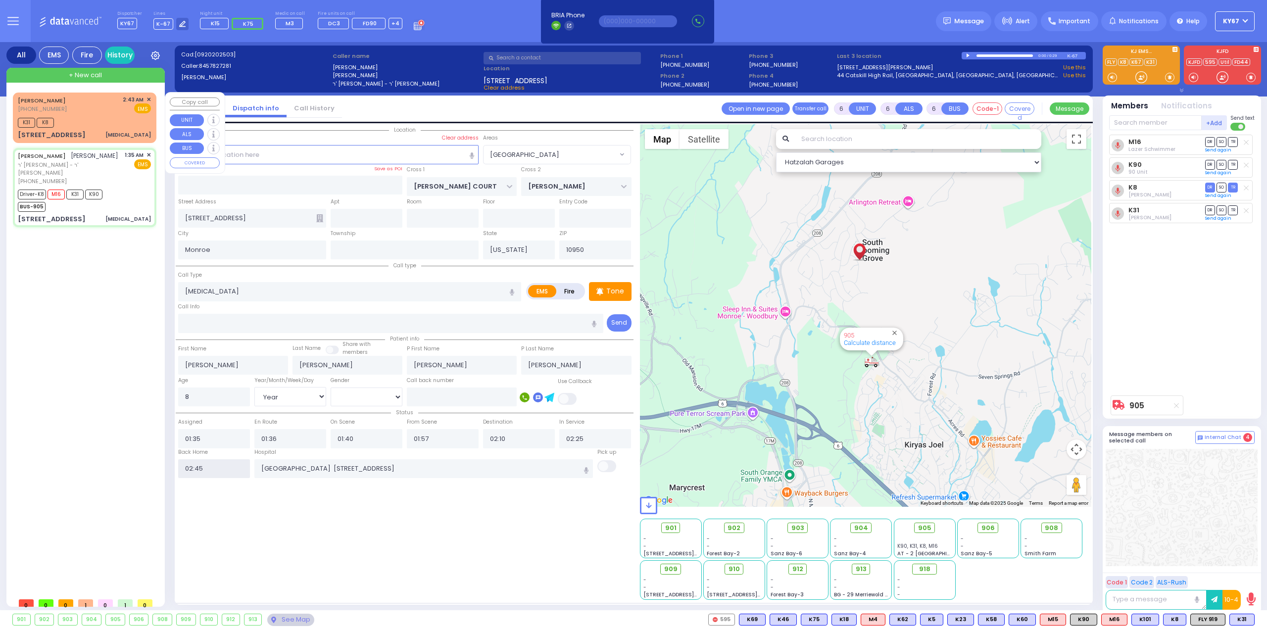
select select
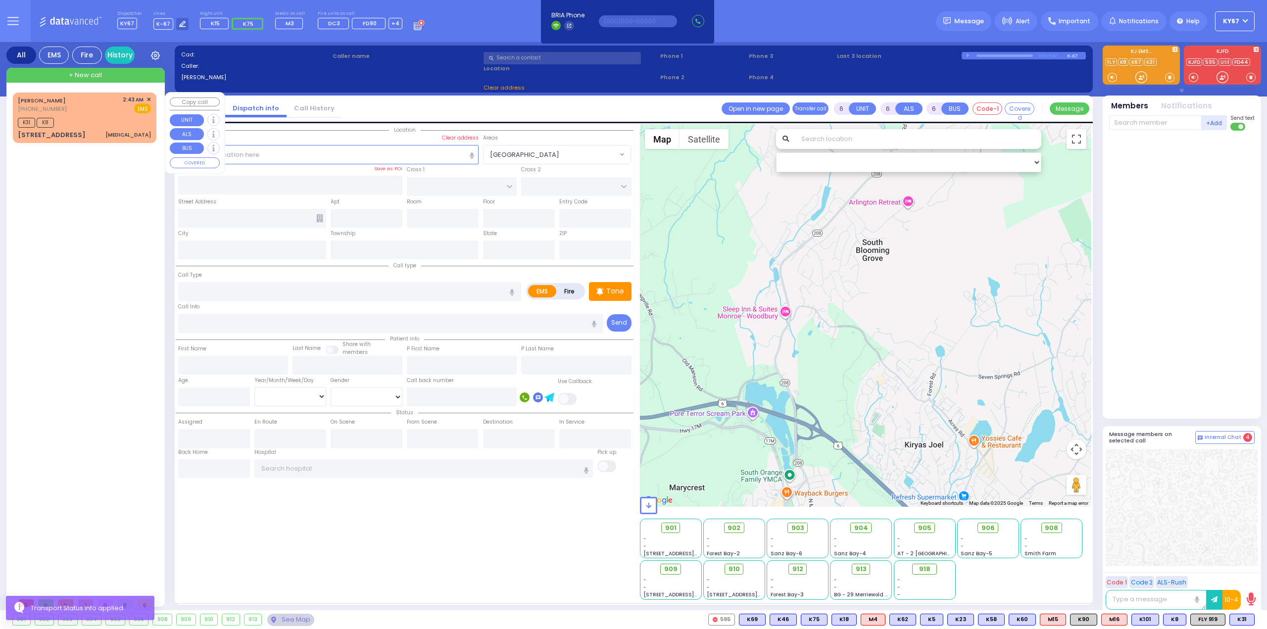
click at [104, 108] on div "[PERSON_NAME] [PHONE_NUMBER] 2:43 AM ✕ EMS" at bounding box center [84, 104] width 133 height 18
type input "1"
select select
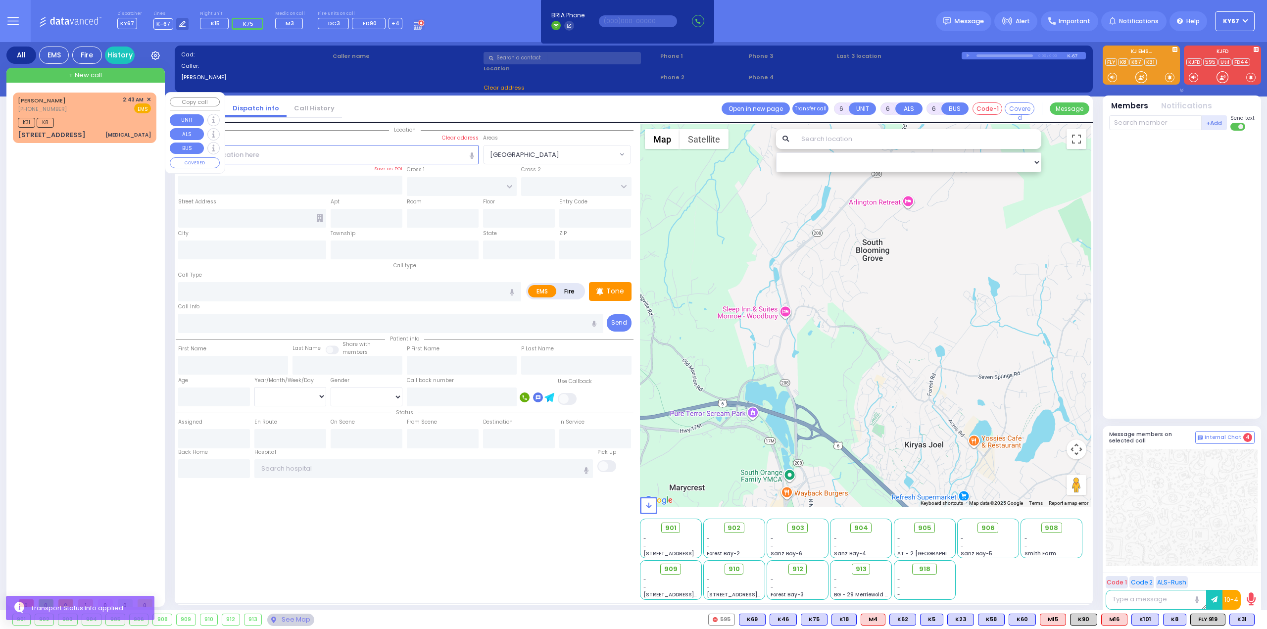
type input "[MEDICAL_DATA]"
radio input "true"
select select
type input "02:43"
type input "02:44"
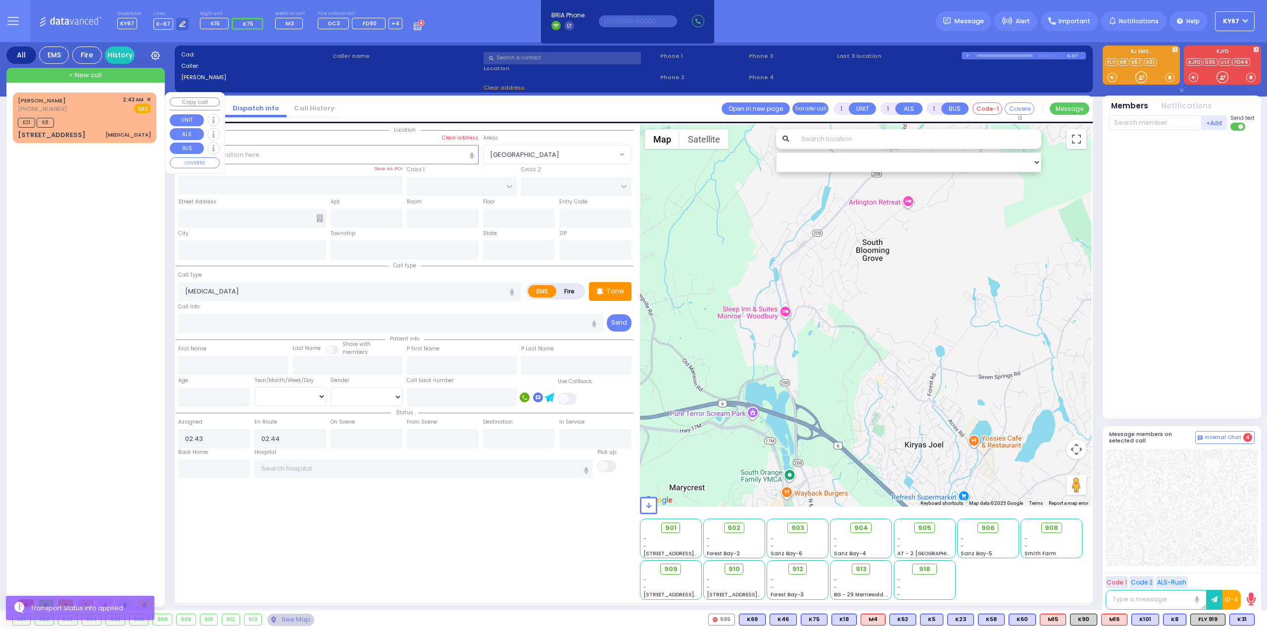
type input "CHUST RD"
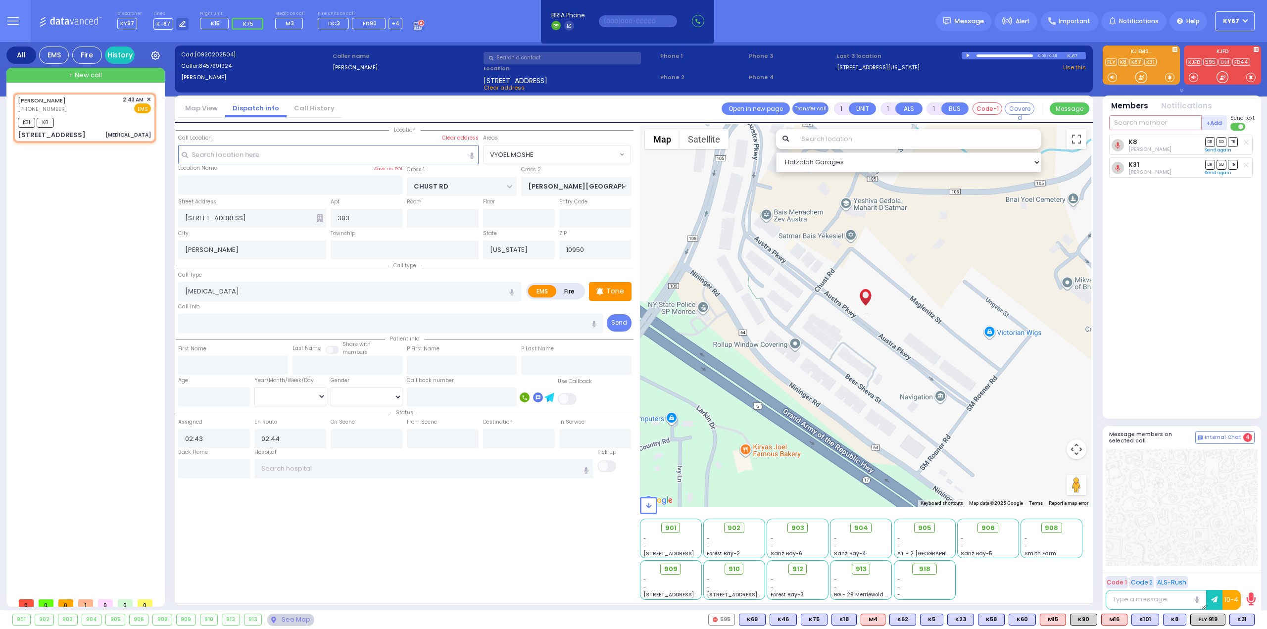
click at [1160, 127] on input "text" at bounding box center [1155, 122] width 93 height 15
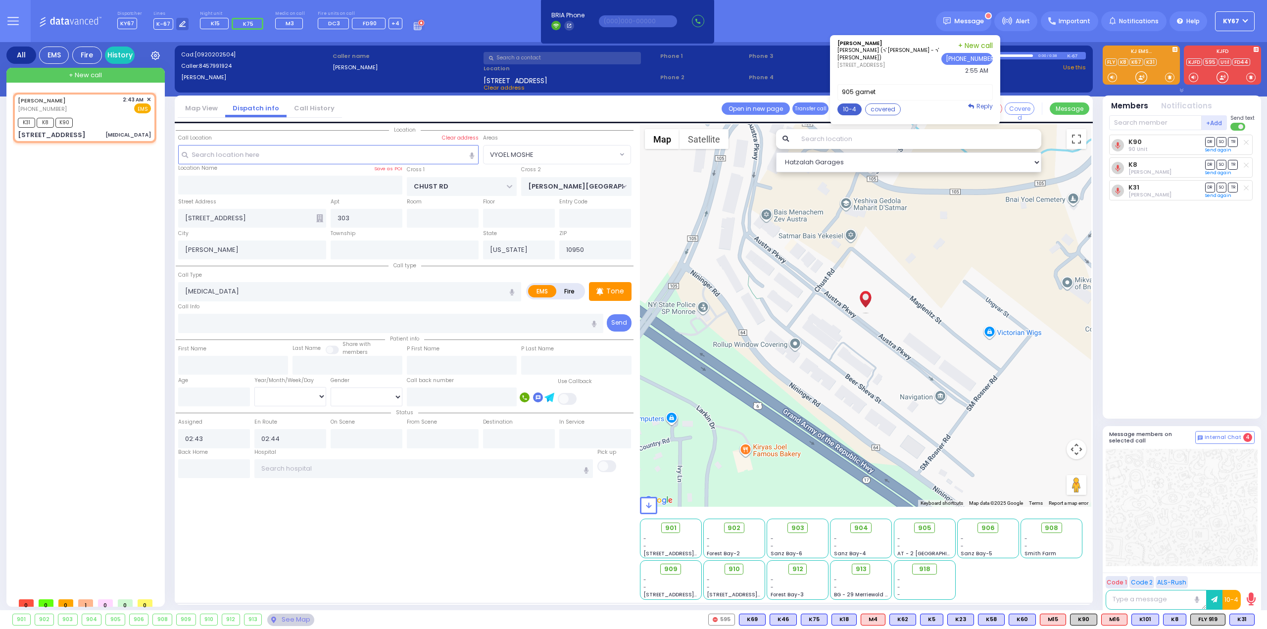
click at [855, 110] on button "10-4" at bounding box center [849, 109] width 24 height 12
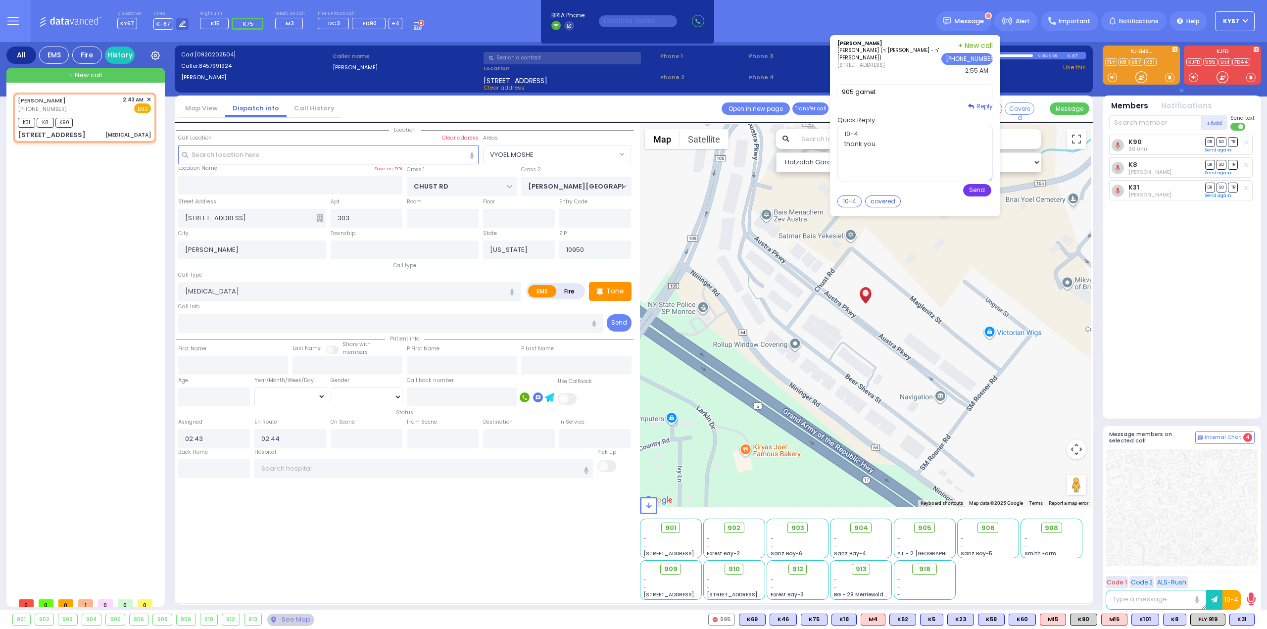
click at [991, 190] on button "Send" at bounding box center [977, 190] width 28 height 12
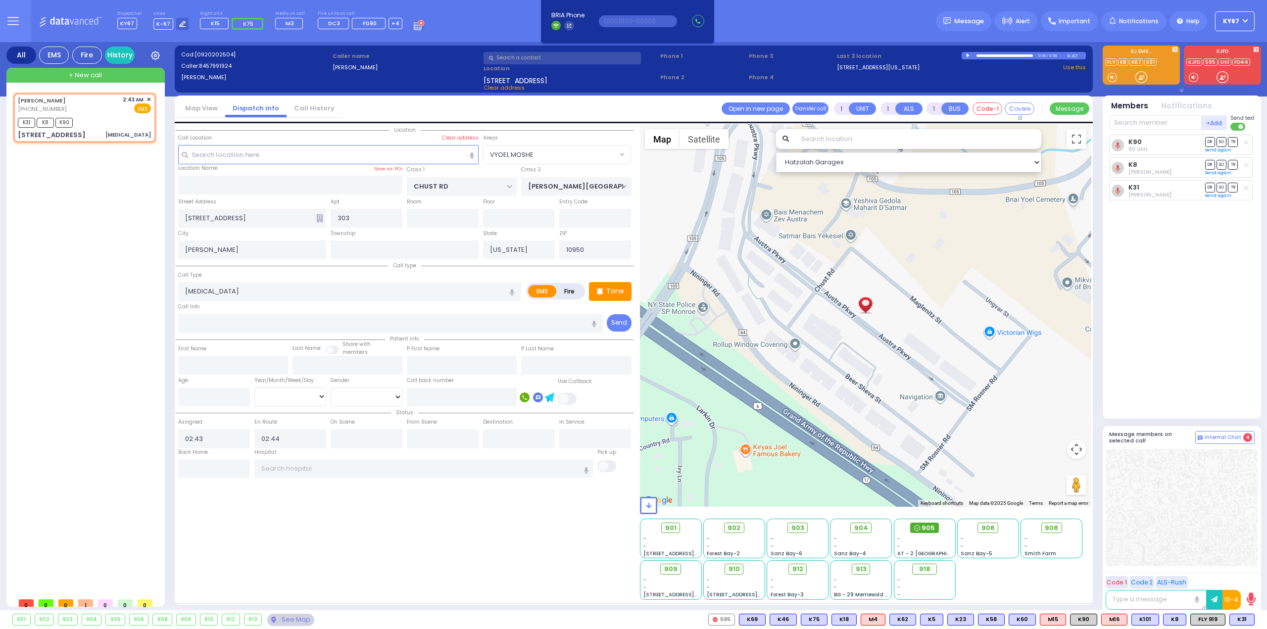
click at [921, 530] on div "905" at bounding box center [924, 527] width 28 height 11
click at [365, 435] on input "text" at bounding box center [366, 438] width 72 height 19
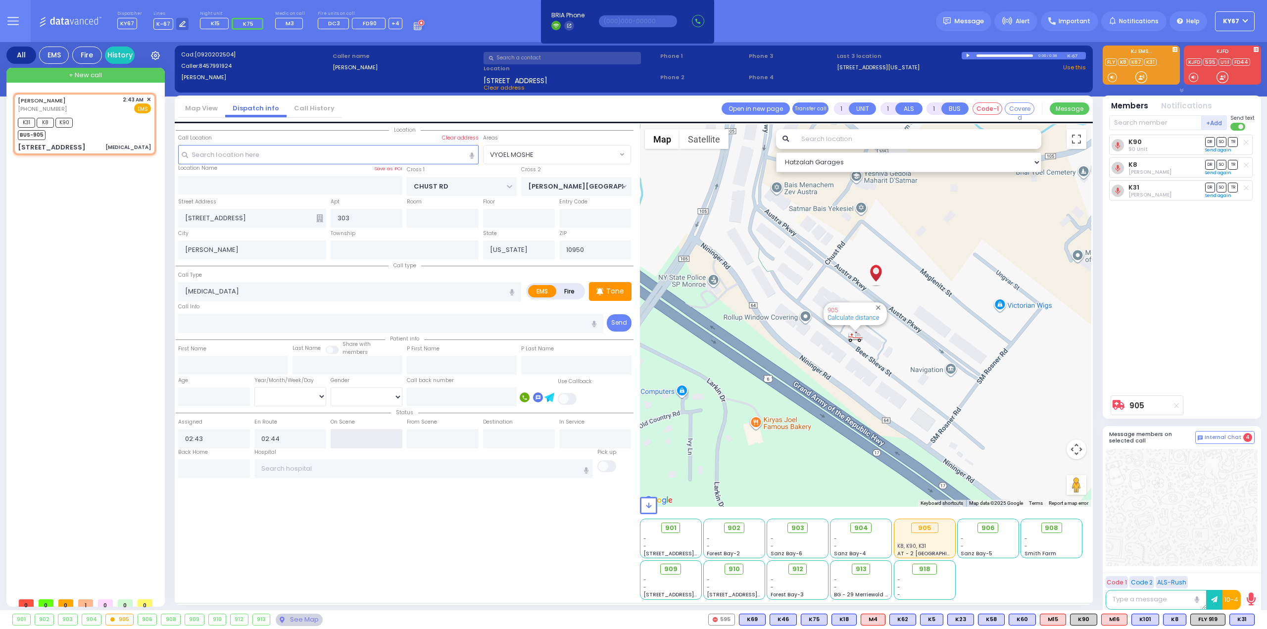
click at [365, 435] on input "text" at bounding box center [366, 438] width 72 height 19
click at [437, 439] on input "text" at bounding box center [443, 438] width 72 height 19
click at [381, 470] on input "text" at bounding box center [423, 468] width 339 height 19
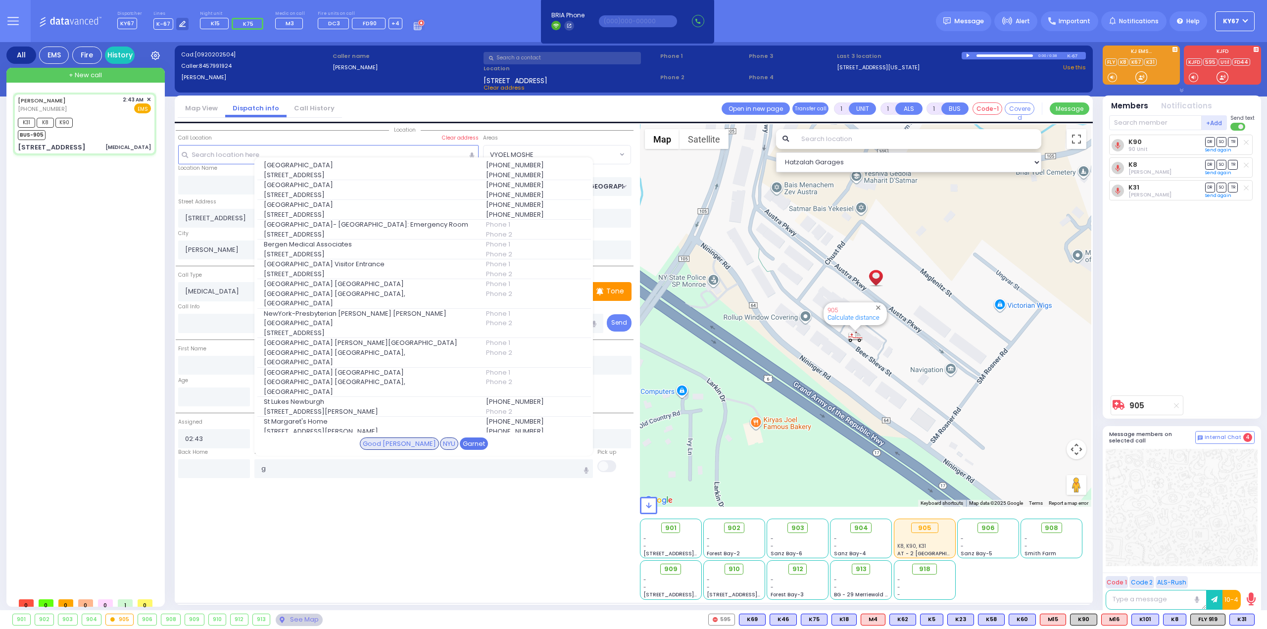
click at [461, 446] on div "Garnet" at bounding box center [474, 443] width 28 height 13
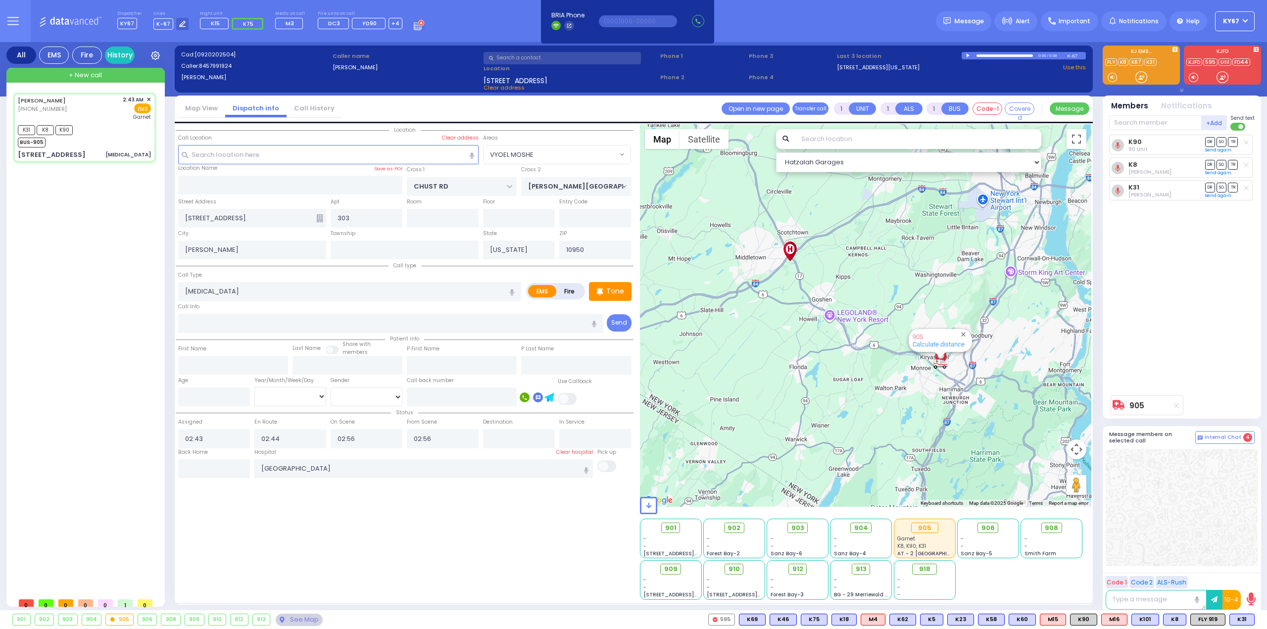
click at [1172, 322] on div "K90 90 Unit DR SO TR K8 DR" at bounding box center [1182, 263] width 147 height 256
